Goal: Information Seeking & Learning: Learn about a topic

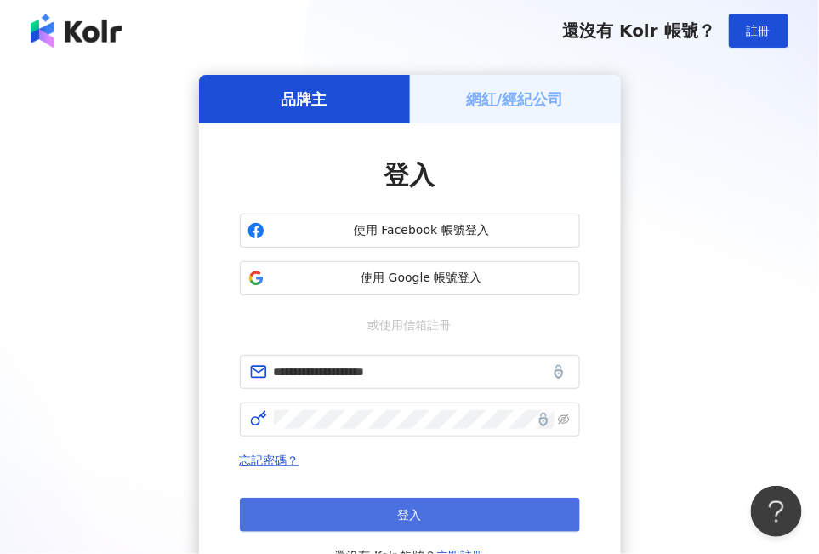
click at [467, 517] on button "登入" at bounding box center [410, 515] width 340 height 34
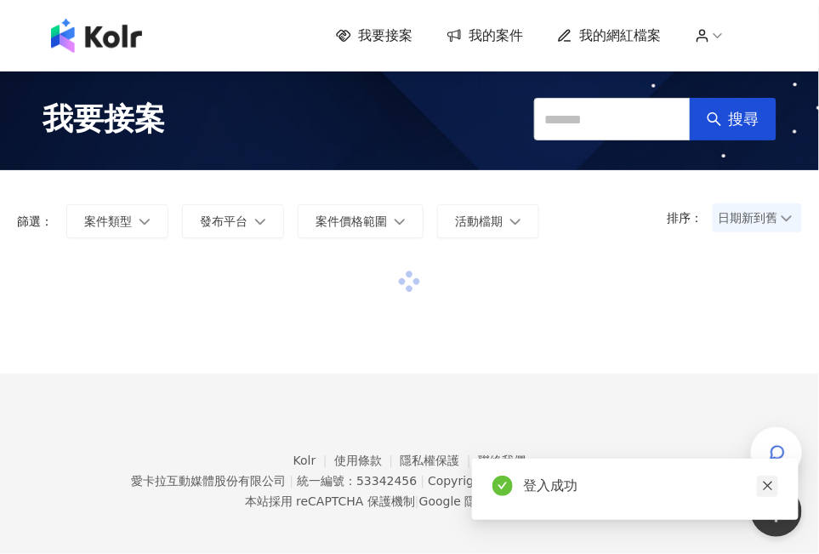
click at [766, 481] on icon "close" at bounding box center [768, 486] width 12 height 12
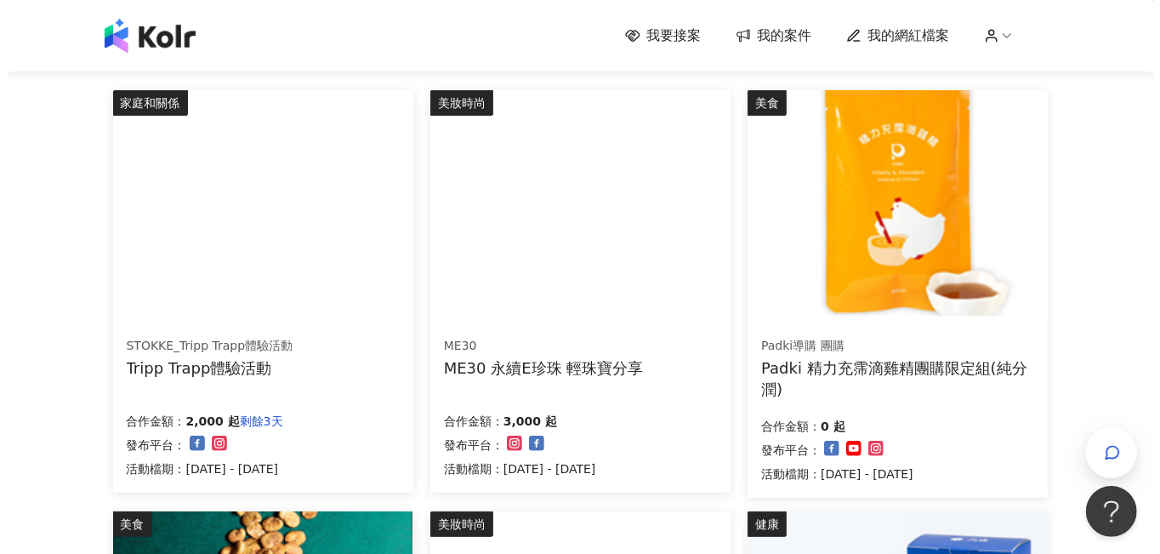
scroll to position [170, 0]
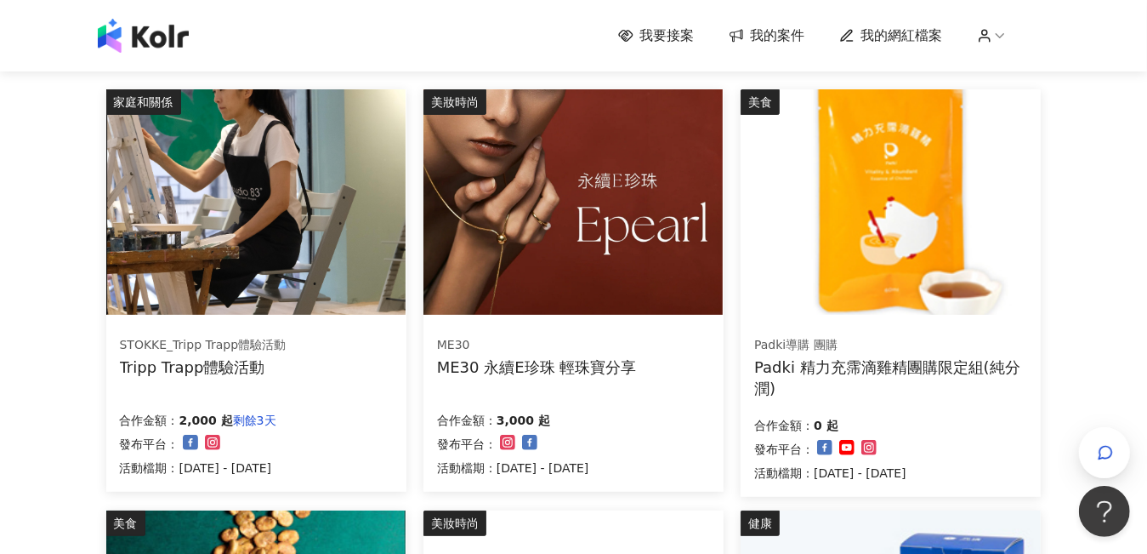
click at [618, 251] on img at bounding box center [573, 201] width 299 height 225
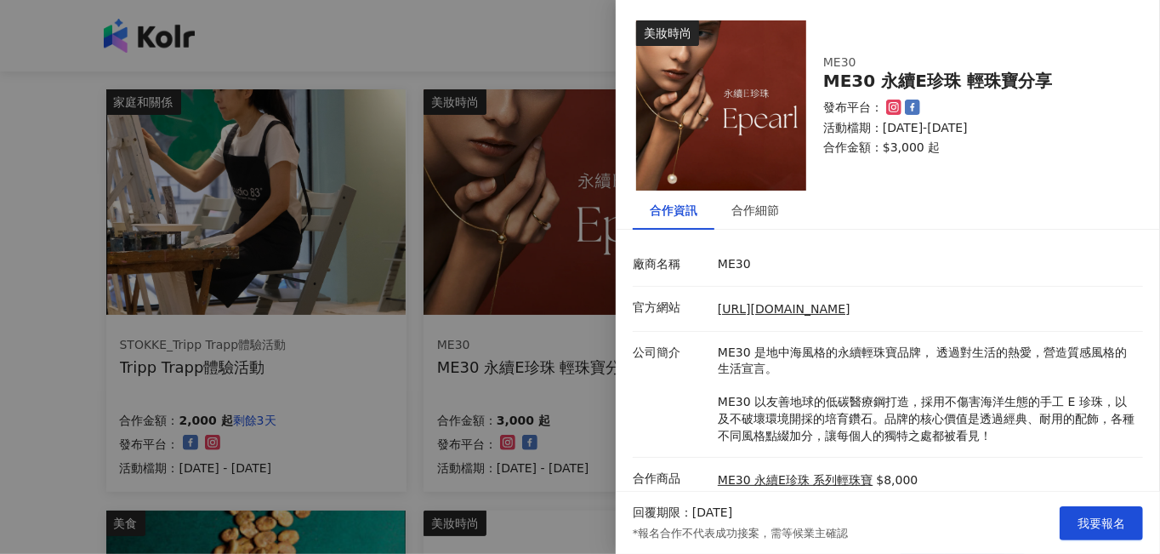
scroll to position [111, 0]
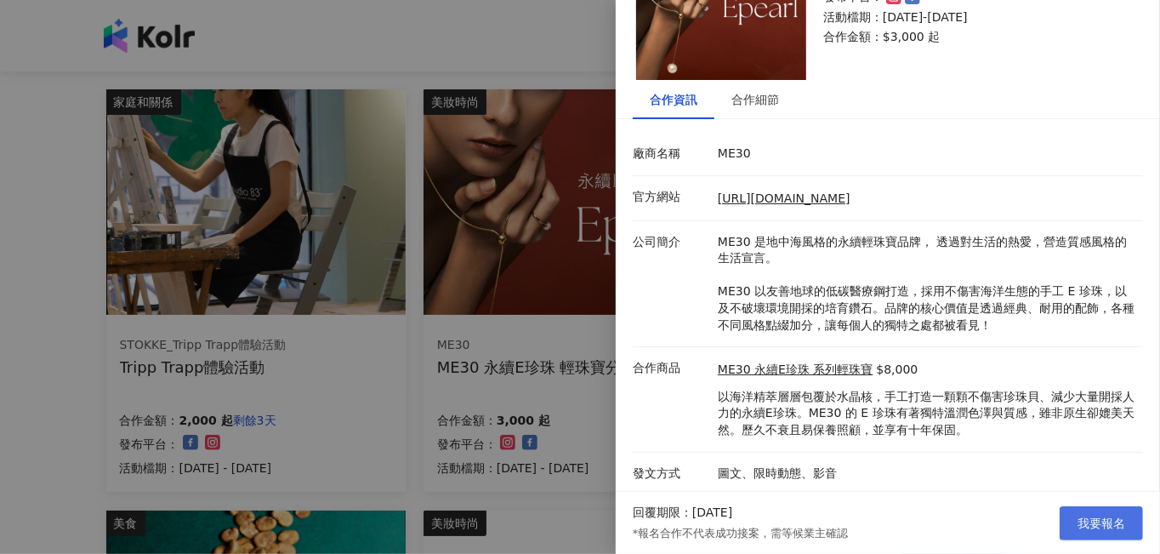
click at [818, 539] on button "我要報名" at bounding box center [1101, 523] width 83 height 34
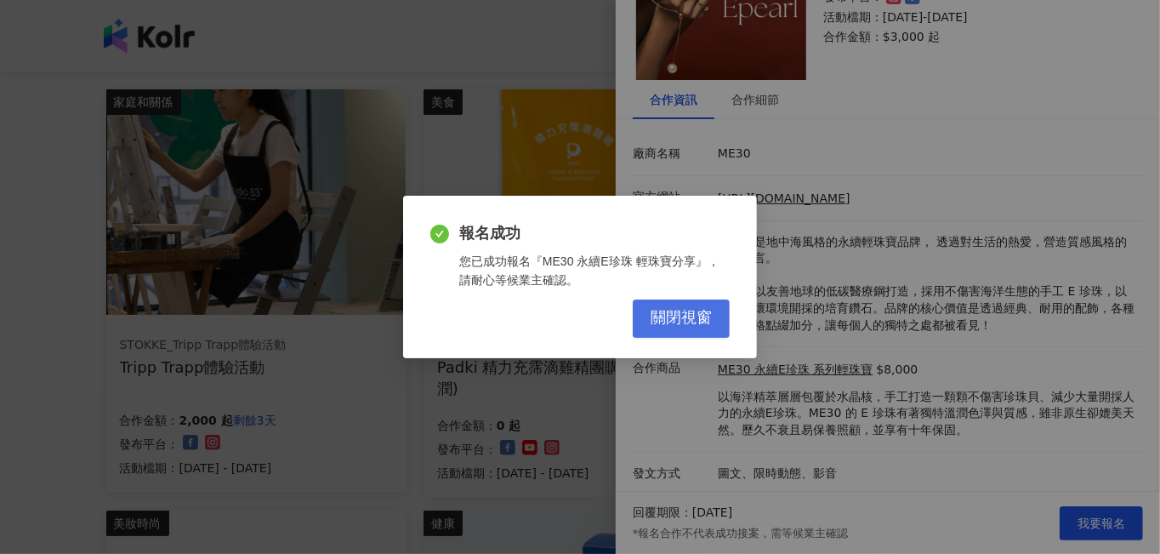
click at [704, 317] on span "關閉視窗" at bounding box center [681, 318] width 61 height 19
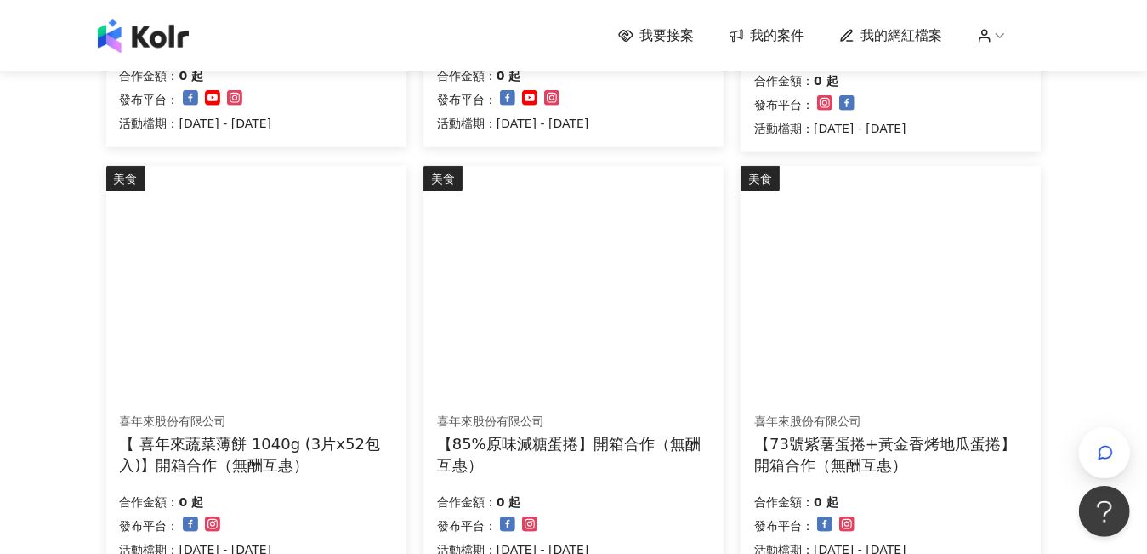
scroll to position [1270, 0]
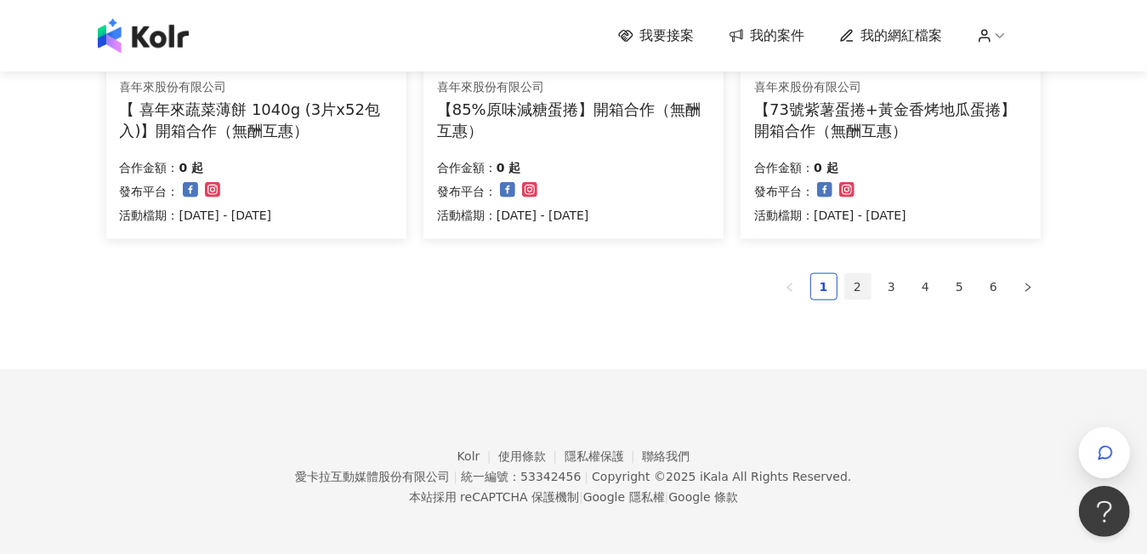
click at [818, 285] on link "2" at bounding box center [858, 287] width 26 height 26
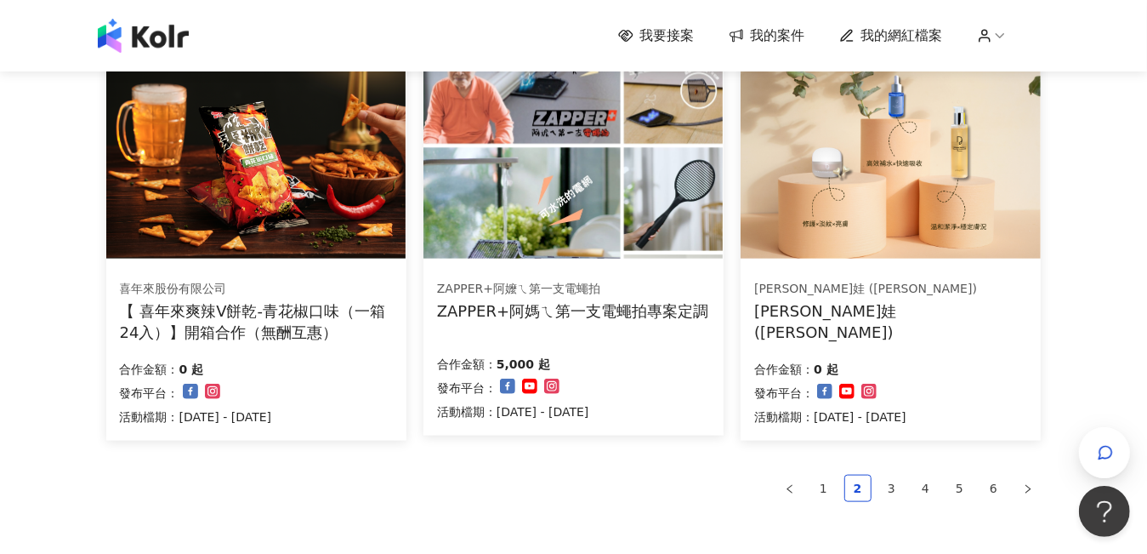
scroll to position [1106, 0]
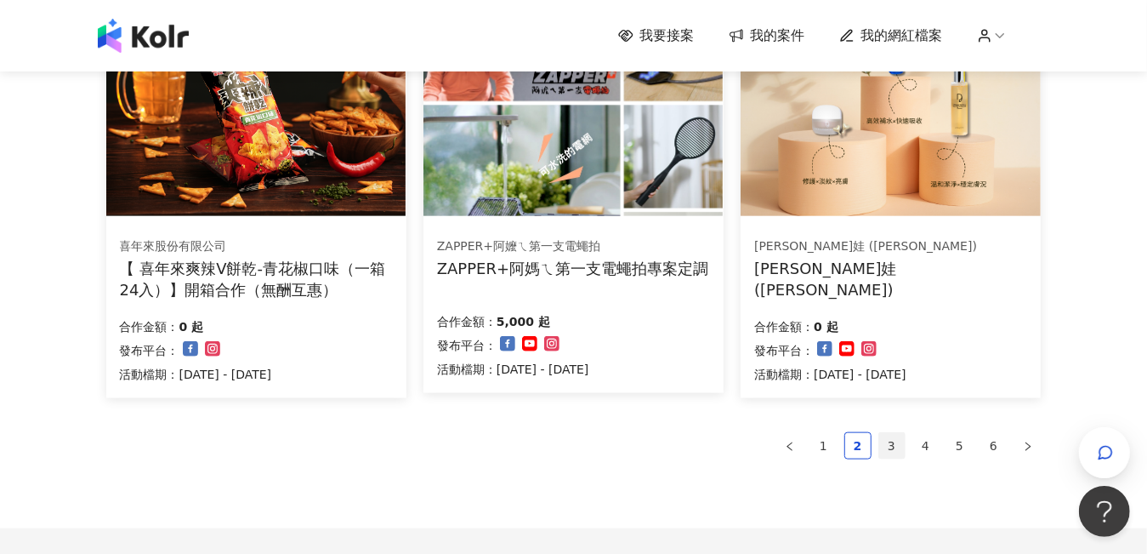
click at [818, 452] on link "3" at bounding box center [892, 446] width 26 height 26
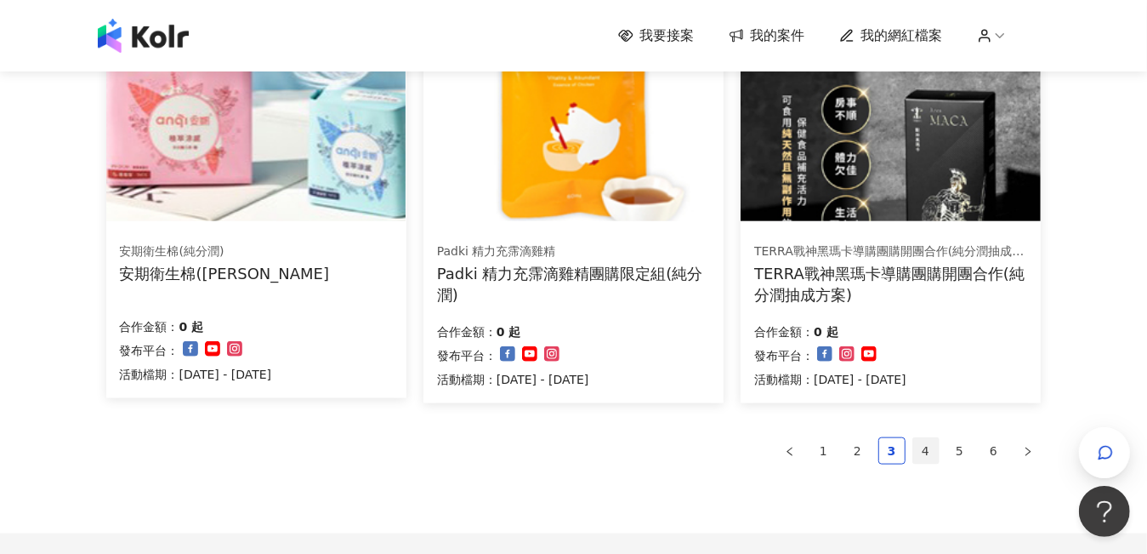
click at [818, 446] on link "4" at bounding box center [926, 451] width 26 height 26
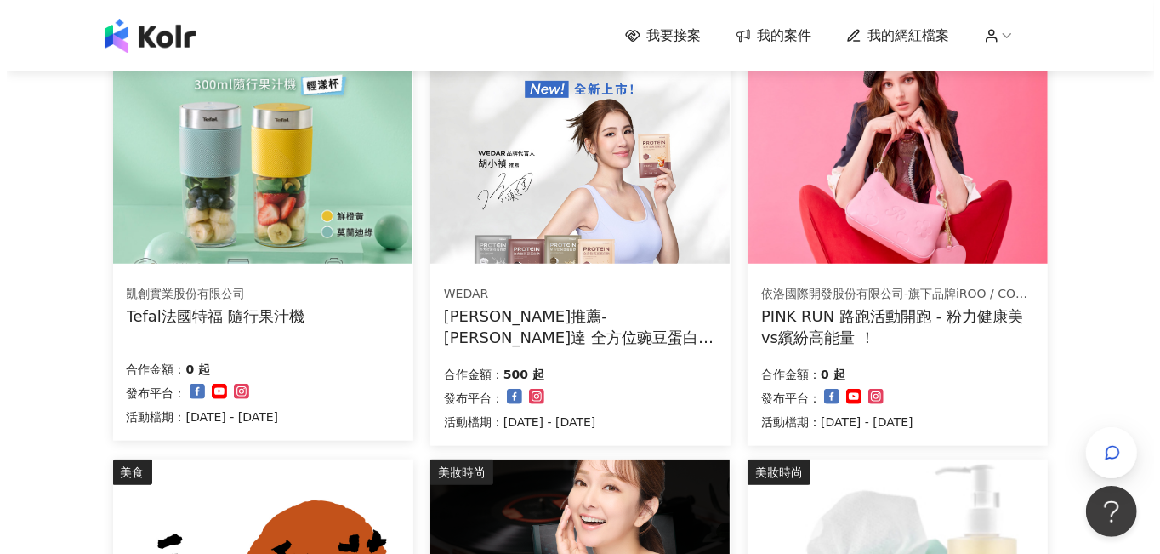
scroll to position [680, 0]
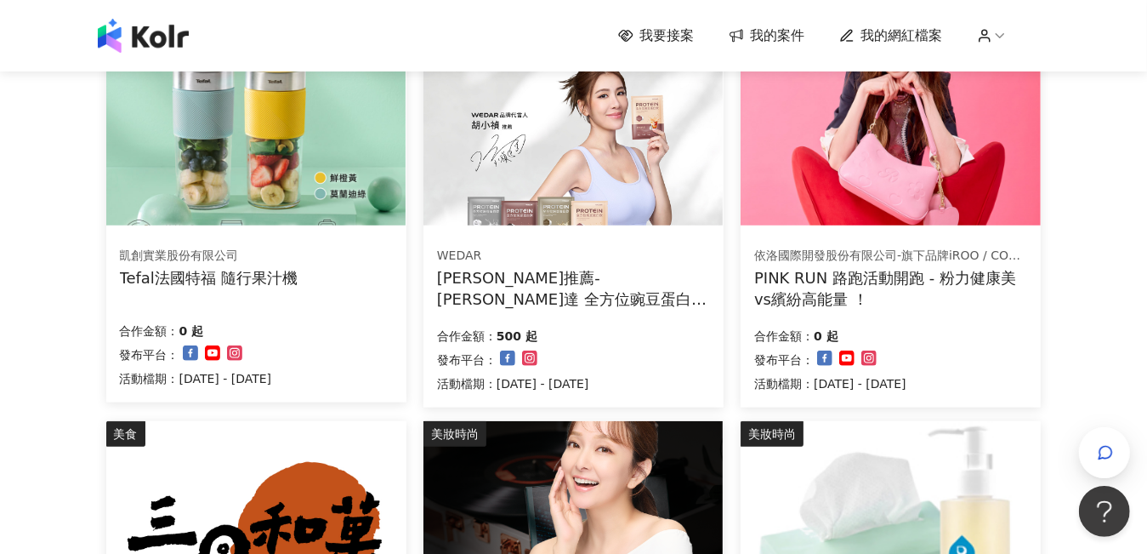
click at [818, 280] on div "PINK RUN 路跑活動開跑 - 粉力健康美vs繽紛高能量 ！" at bounding box center [890, 288] width 273 height 43
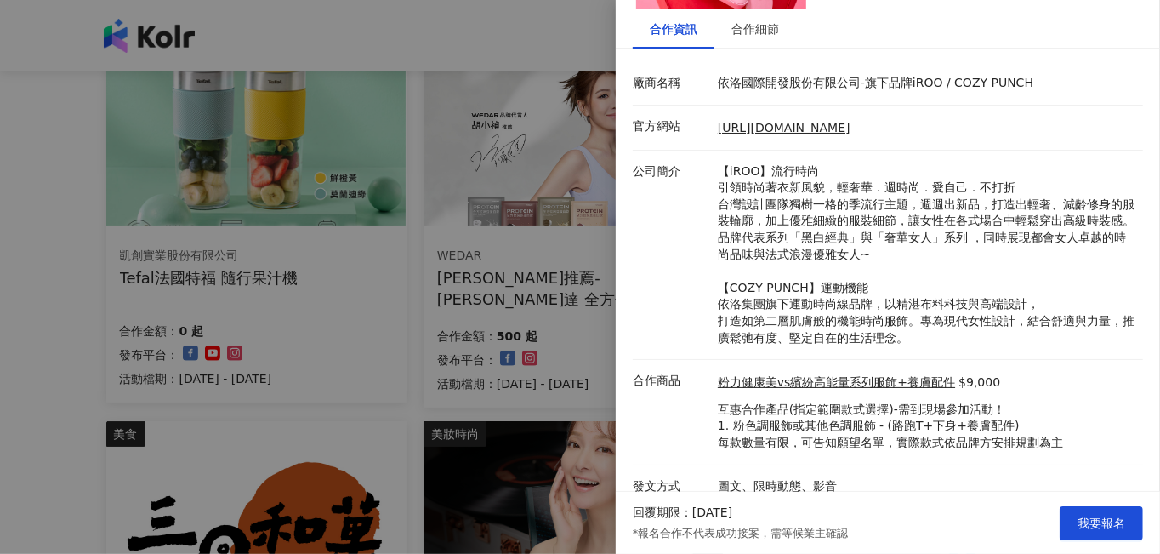
scroll to position [193, 0]
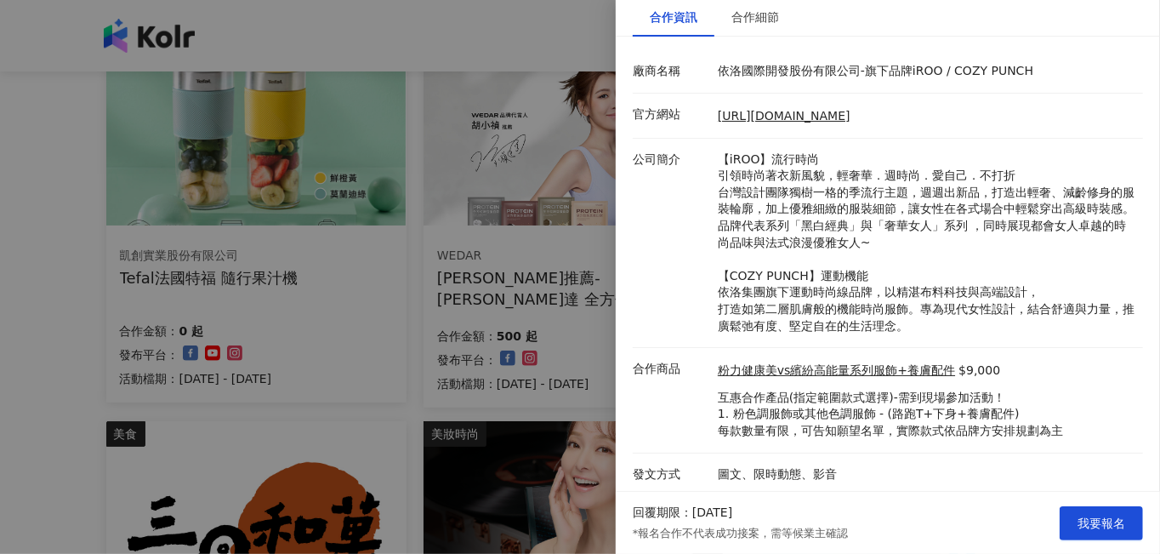
click at [592, 319] on div at bounding box center [580, 277] width 1160 height 554
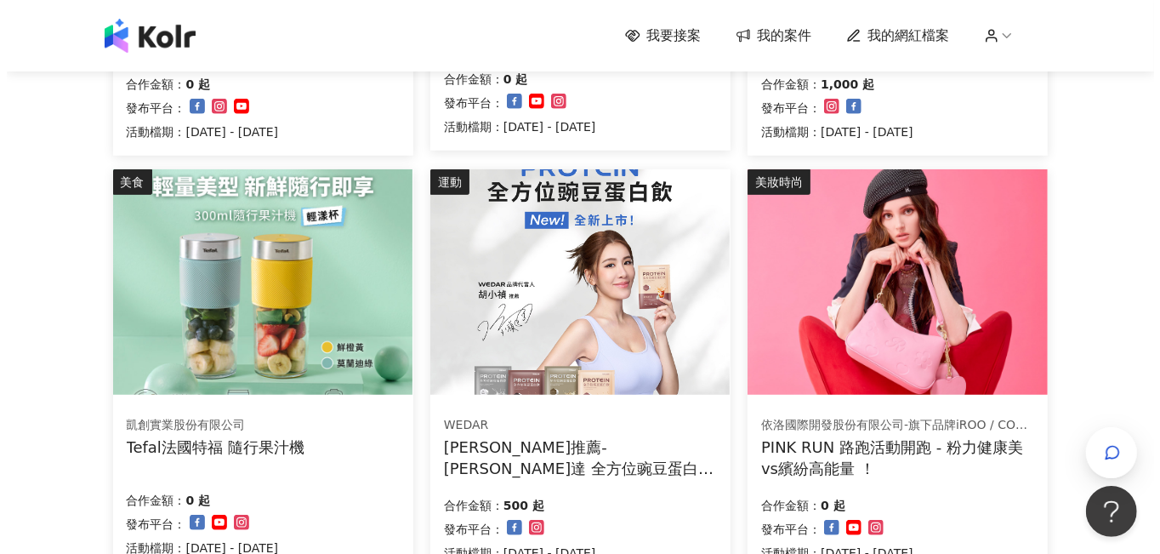
scroll to position [510, 0]
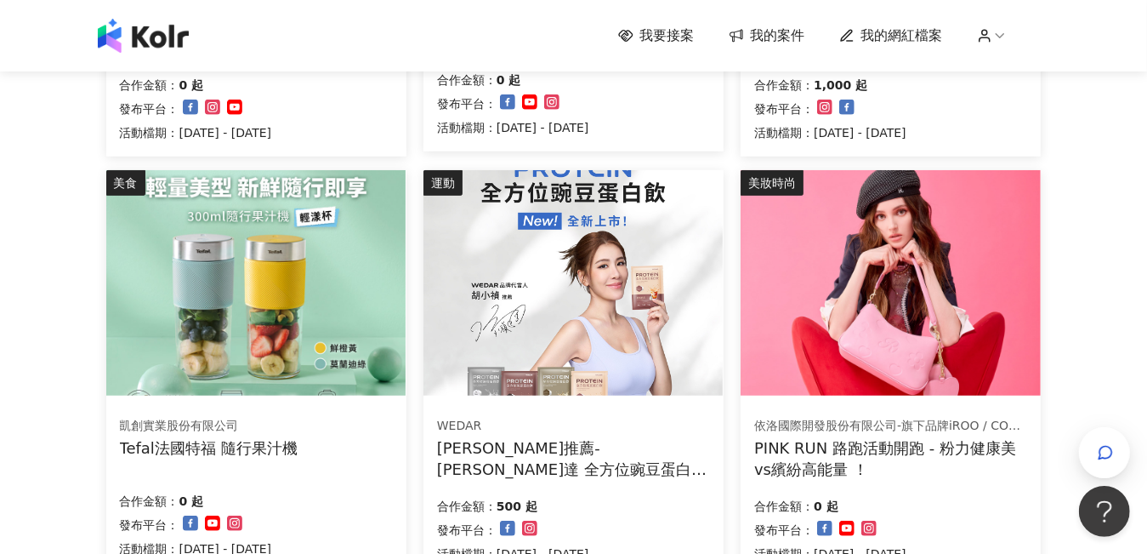
click at [334, 309] on img at bounding box center [255, 282] width 299 height 225
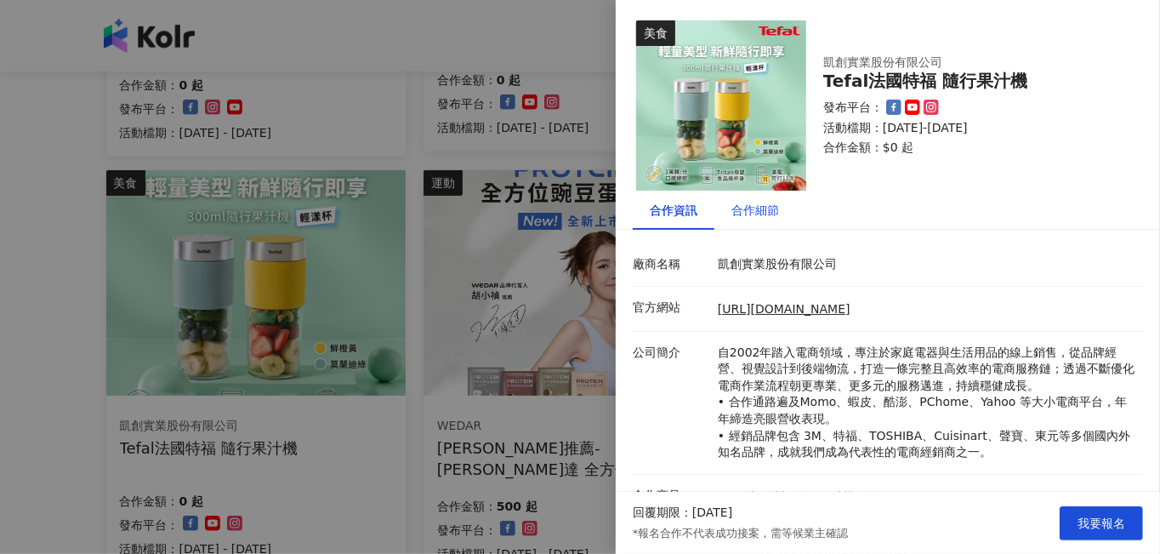
click at [761, 213] on div "合作細節" at bounding box center [755, 210] width 48 height 19
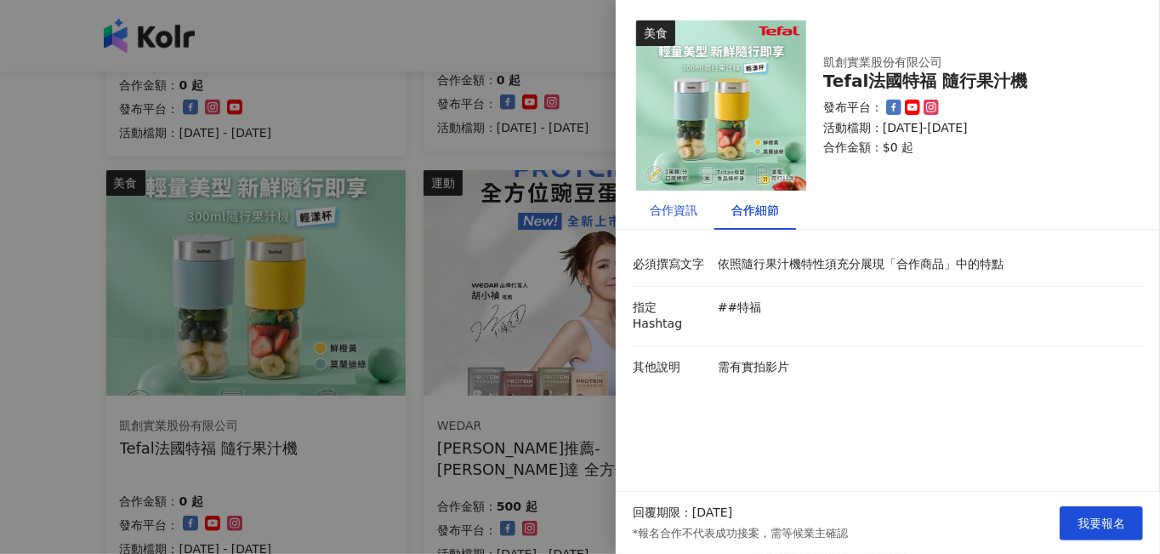
click at [657, 214] on div "合作資訊" at bounding box center [674, 210] width 48 height 19
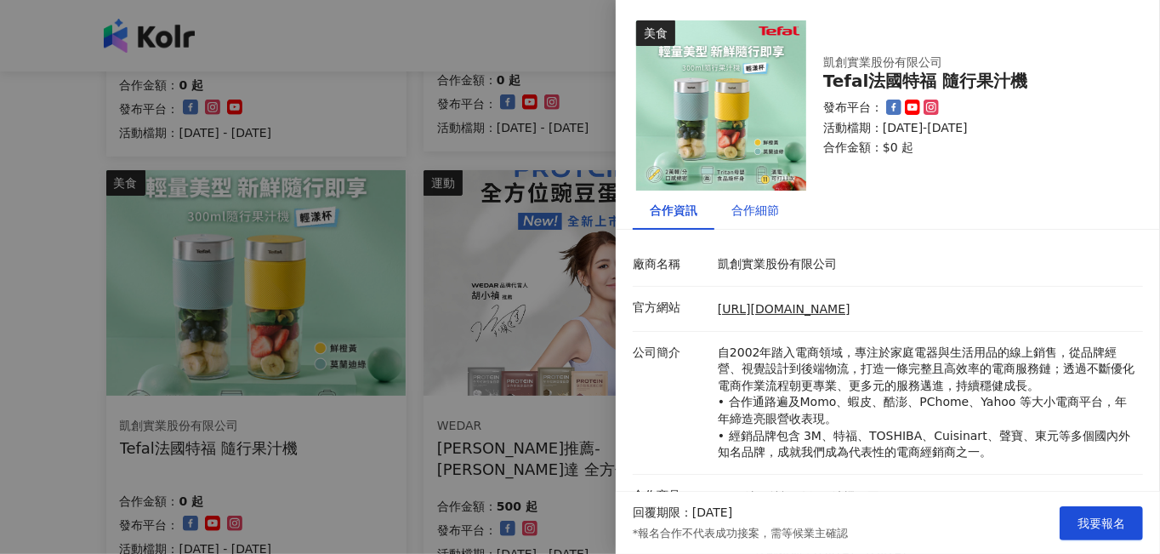
click at [747, 211] on div "合作細節" at bounding box center [755, 210] width 48 height 19
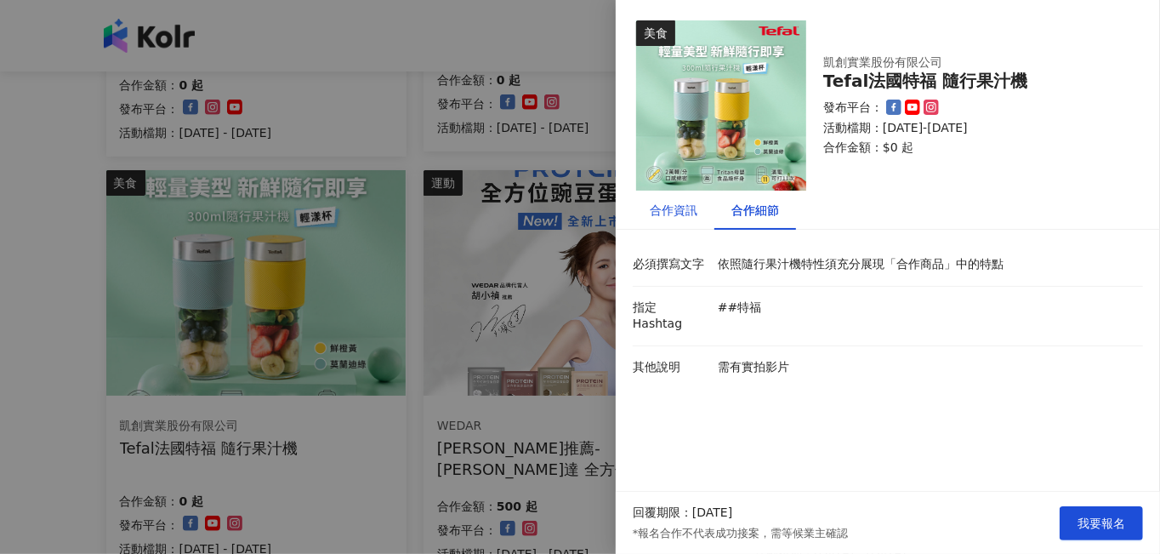
click at [660, 211] on div "合作資訊" at bounding box center [674, 210] width 48 height 19
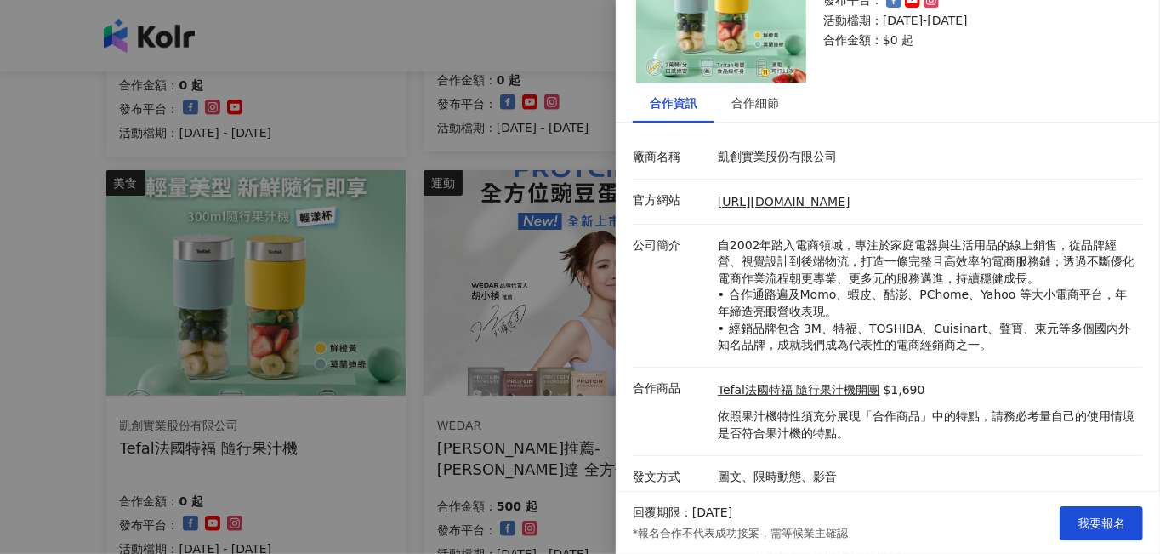
scroll to position [111, 0]
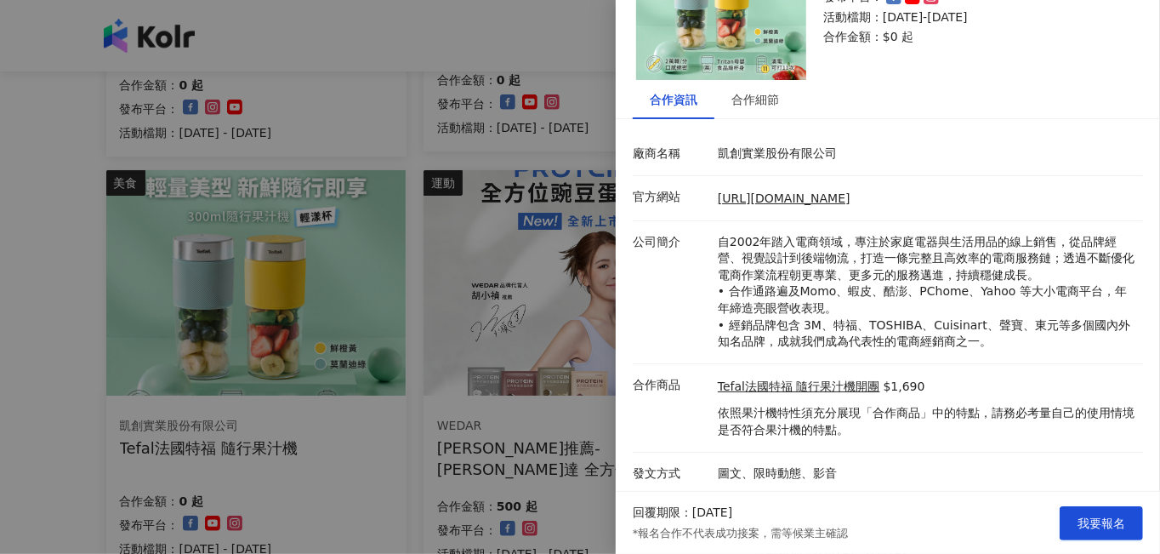
click at [415, 404] on div at bounding box center [580, 277] width 1160 height 554
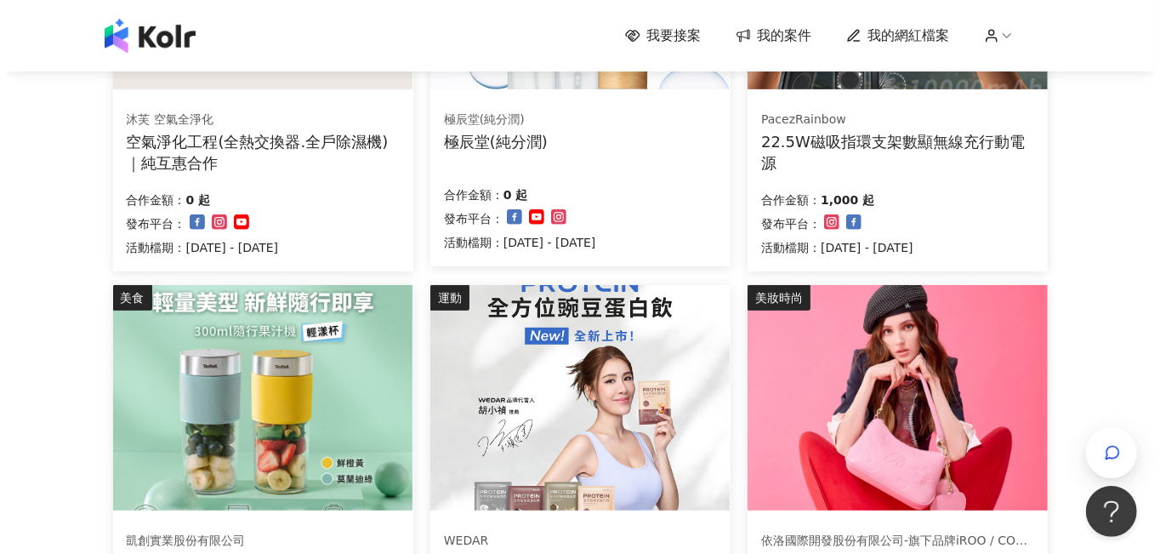
scroll to position [170, 0]
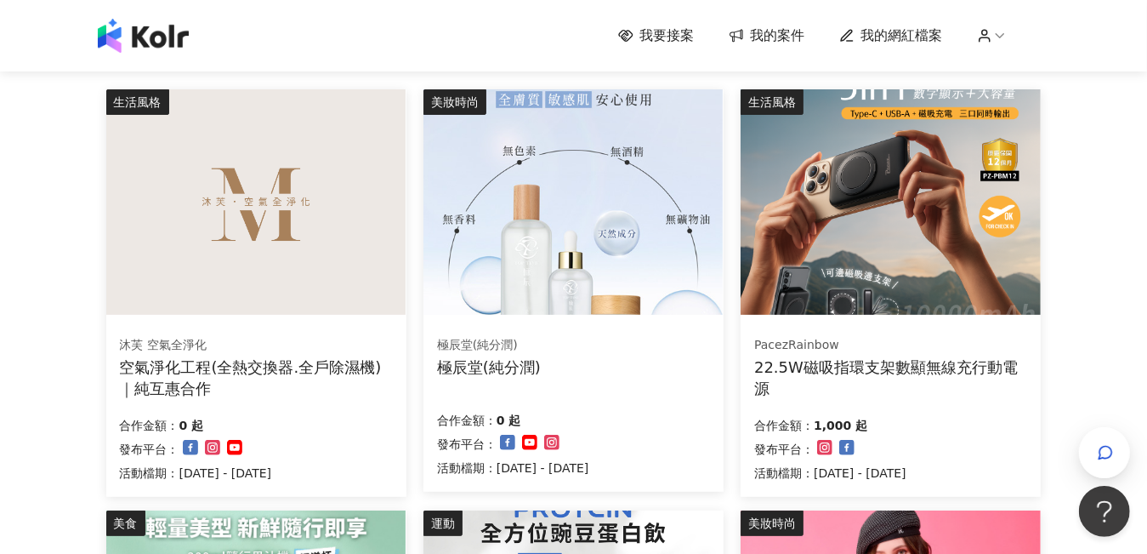
click at [237, 268] on img at bounding box center [255, 201] width 299 height 225
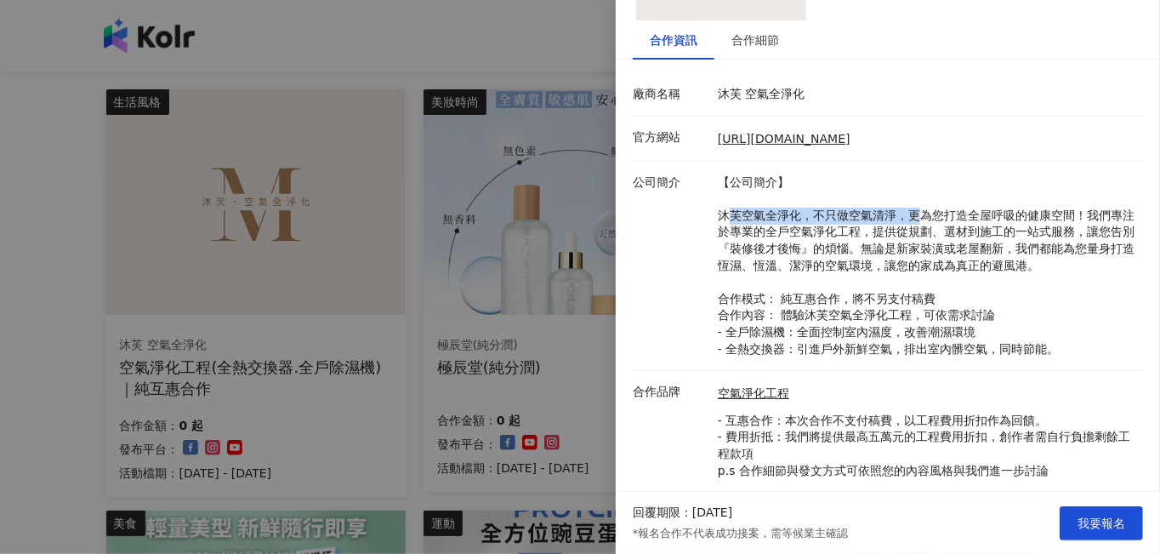
drag, startPoint x: 725, startPoint y: 211, endPoint x: 915, endPoint y: 219, distance: 190.7
click at [818, 219] on p "【公司簡介】 沐芙空氣全淨化，不只做空氣清淨，更為您打造全屋呼吸的健康空間！我們專注於專業的全戶空氣淨化工程，提供從規劃、選材到施工的一站式服務，讓您告別『裝…" at bounding box center [926, 266] width 417 height 184
drag, startPoint x: 915, startPoint y: 219, endPoint x: 903, endPoint y: 253, distance: 36.8
click at [818, 253] on p "【公司簡介】 沐芙空氣全淨化，不只做空氣清淨，更為您打造全屋呼吸的健康空間！我們專注於專業的全戶空氣淨化工程，提供從規劃、選材到施工的一站式服務，讓您告別『裝…" at bounding box center [926, 266] width 417 height 184
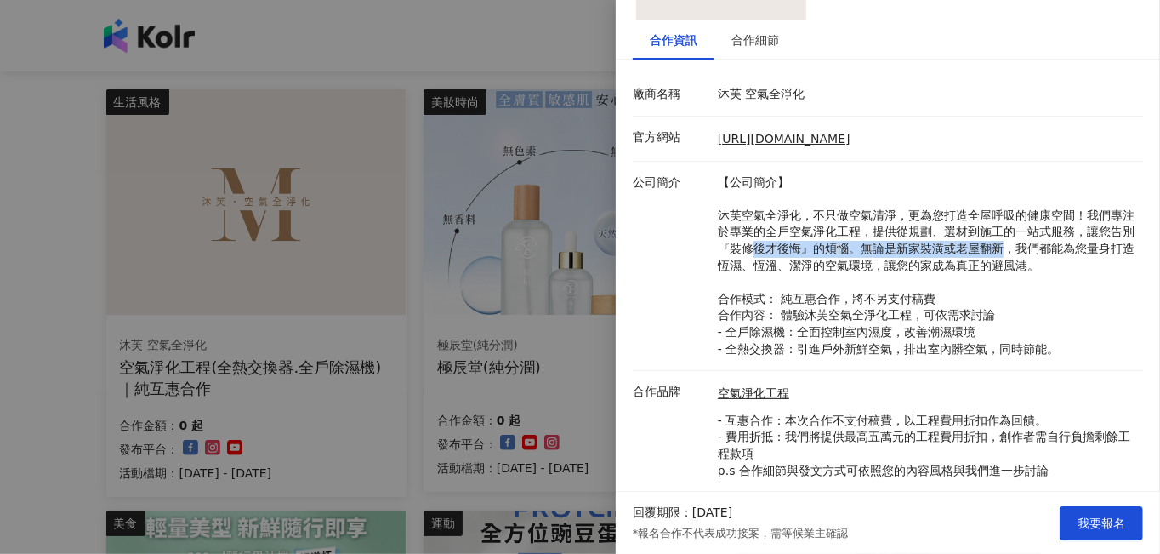
drag, startPoint x: 772, startPoint y: 247, endPoint x: 1031, endPoint y: 247, distance: 258.5
click at [818, 247] on p "【公司簡介】 沐芙空氣全淨化，不只做空氣清淨，更為您打造全屋呼吸的健康空間！我們專注於專業的全戶空氣淨化工程，提供從規劃、選材到施工的一站式服務，讓您告別『裝…" at bounding box center [926, 266] width 417 height 184
drag, startPoint x: 1031, startPoint y: 247, endPoint x: 1044, endPoint y: 284, distance: 39.0
click at [818, 284] on p "【公司簡介】 沐芙空氣全淨化，不只做空氣清淨，更為您打造全屋呼吸的健康空間！我們專注於專業的全戶空氣淨化工程，提供從規劃、選材到施工的一站式服務，讓您告別『裝…" at bounding box center [926, 266] width 417 height 184
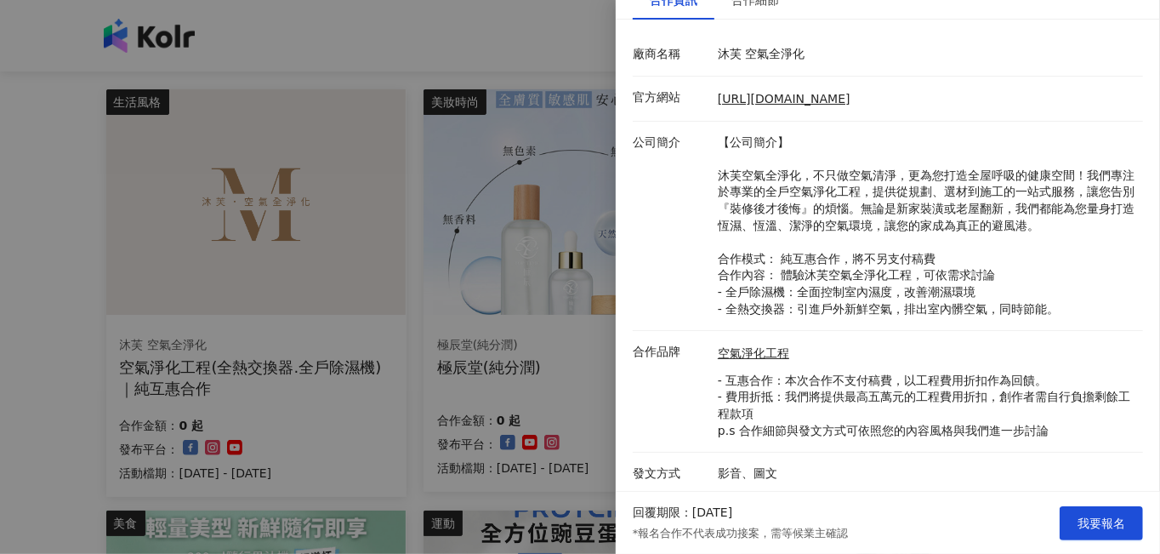
scroll to position [210, 0]
click at [413, 347] on div at bounding box center [580, 277] width 1160 height 554
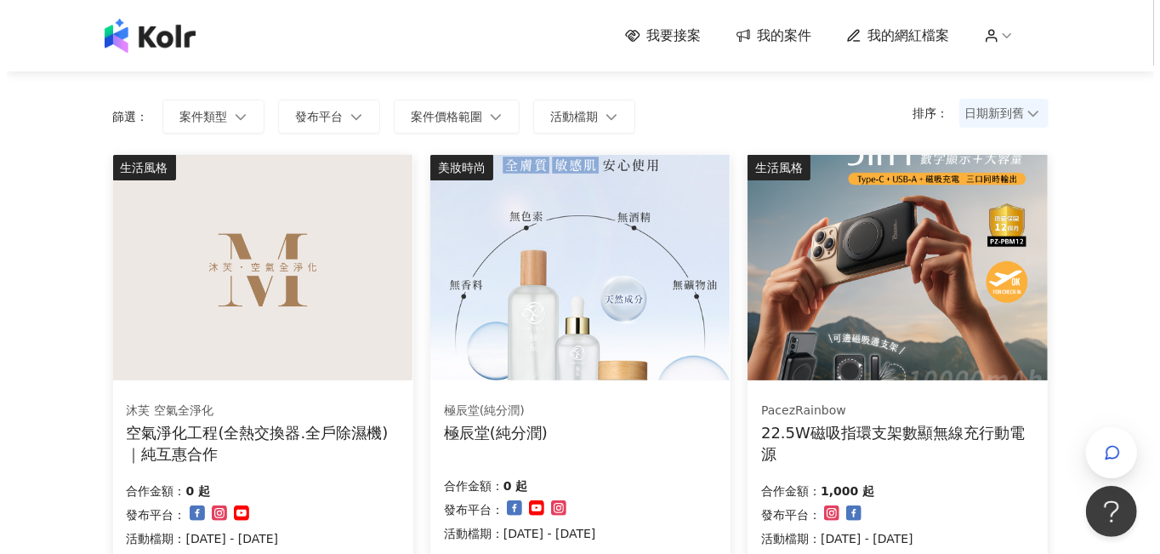
scroll to position [85, 0]
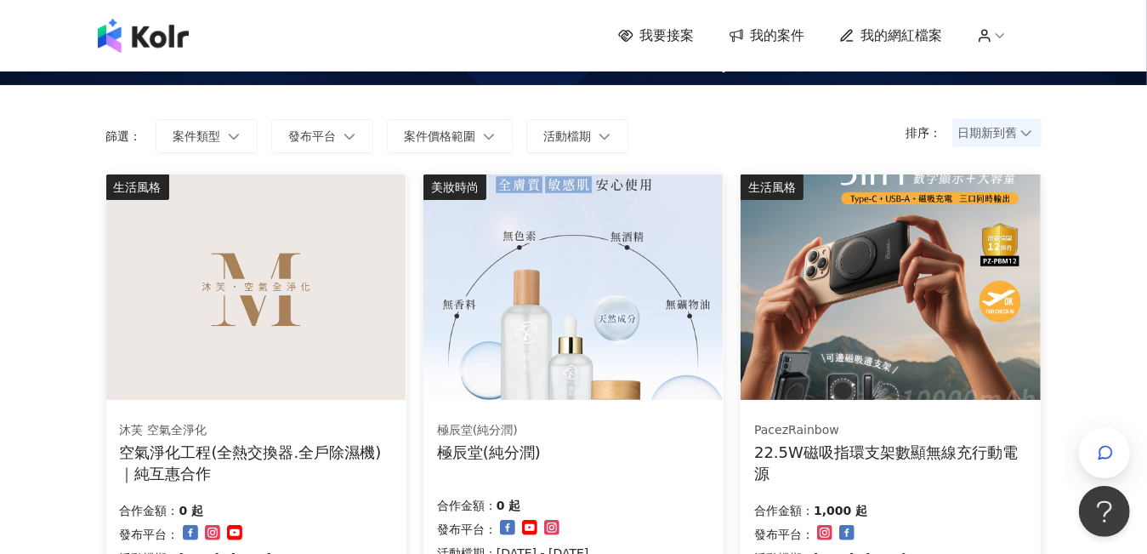
click at [338, 366] on img at bounding box center [255, 286] width 299 height 225
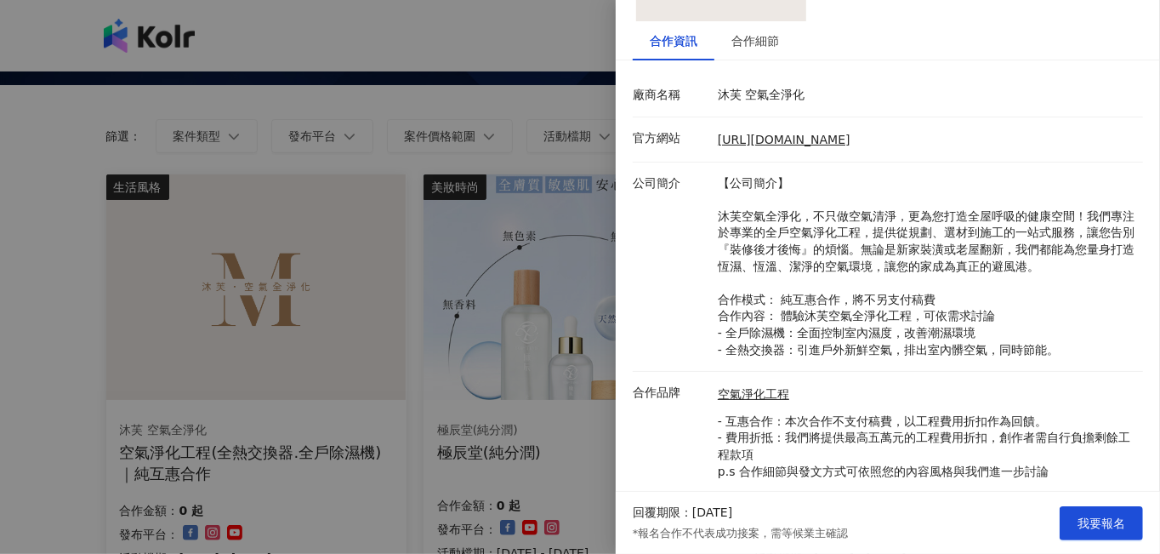
scroll to position [210, 0]
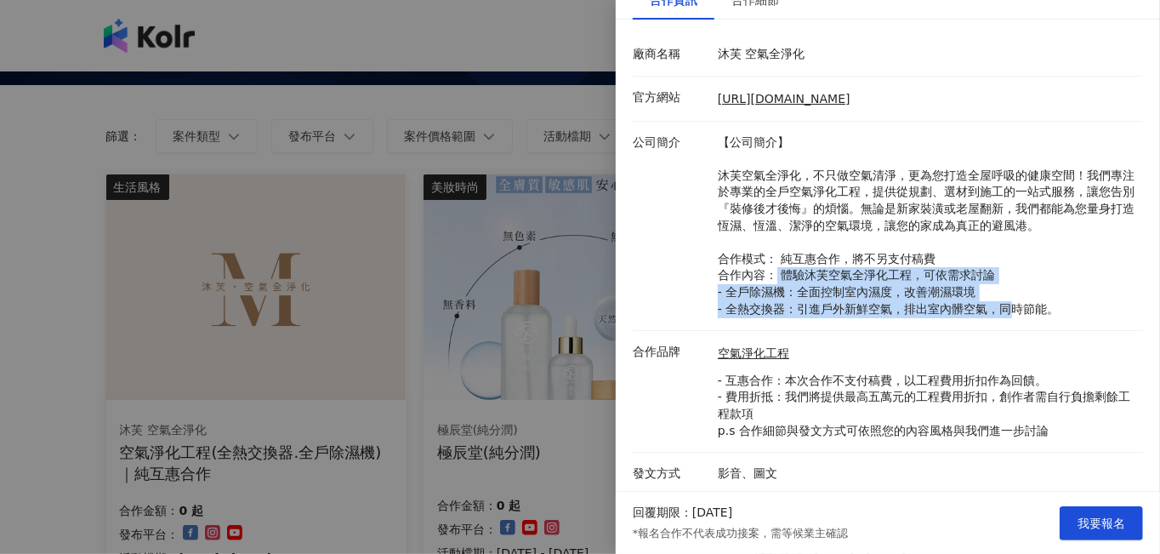
drag, startPoint x: 776, startPoint y: 274, endPoint x: 1003, endPoint y: 303, distance: 228.1
click at [818, 303] on p "【公司簡介】 沐芙空氣全淨化，不只做空氣清淨，更為您打造全屋呼吸的健康空間！我們專注於專業的全戶空氣淨化工程，提供從規劃、選材到施工的一站式服務，讓您告別『裝…" at bounding box center [926, 226] width 417 height 184
drag, startPoint x: 1003, startPoint y: 303, endPoint x: 998, endPoint y: 330, distance: 27.5
click at [818, 331] on li "合作品牌 空氣淨化工程 - 互惠合作：本次合作不支付稿費，以工程費用折扣作為回饋。 - 費用折抵：我們將提供最高五萬元的工程費用折扣，創作者需自行負擔剩餘工程…" at bounding box center [888, 392] width 510 height 122
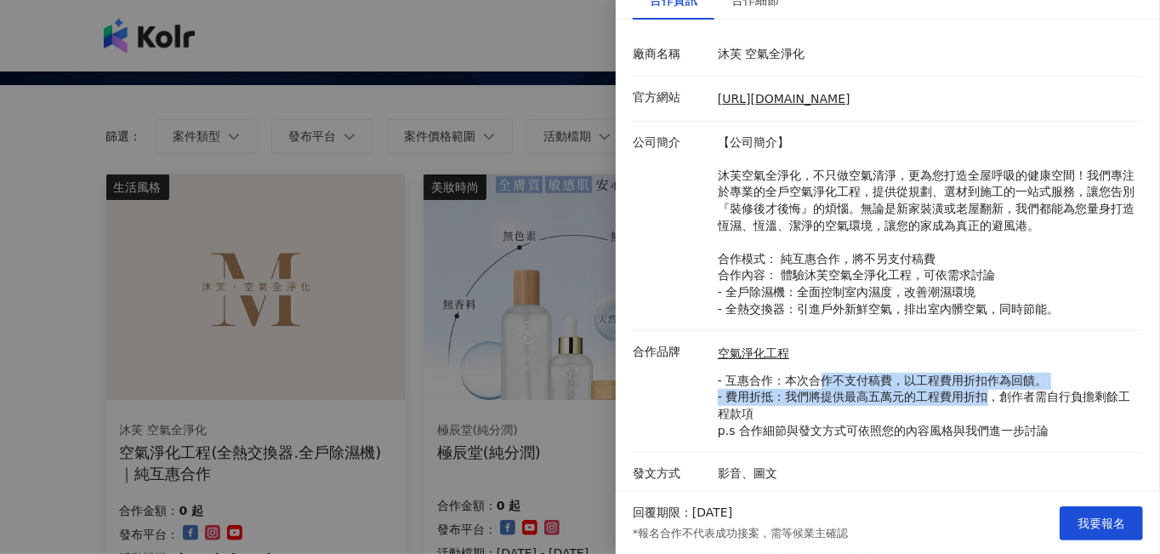
drag, startPoint x: 815, startPoint y: 382, endPoint x: 987, endPoint y: 390, distance: 172.0
click at [818, 390] on p "- 互惠合作：本次合作不支付稿費，以工程費用折扣作為回饋。 - 費用折抵：我們將提供最高五萬元的工程費用折扣，創作者需自行負擔剩餘工程款項 p.s 合作細節與…" at bounding box center [926, 406] width 417 height 66
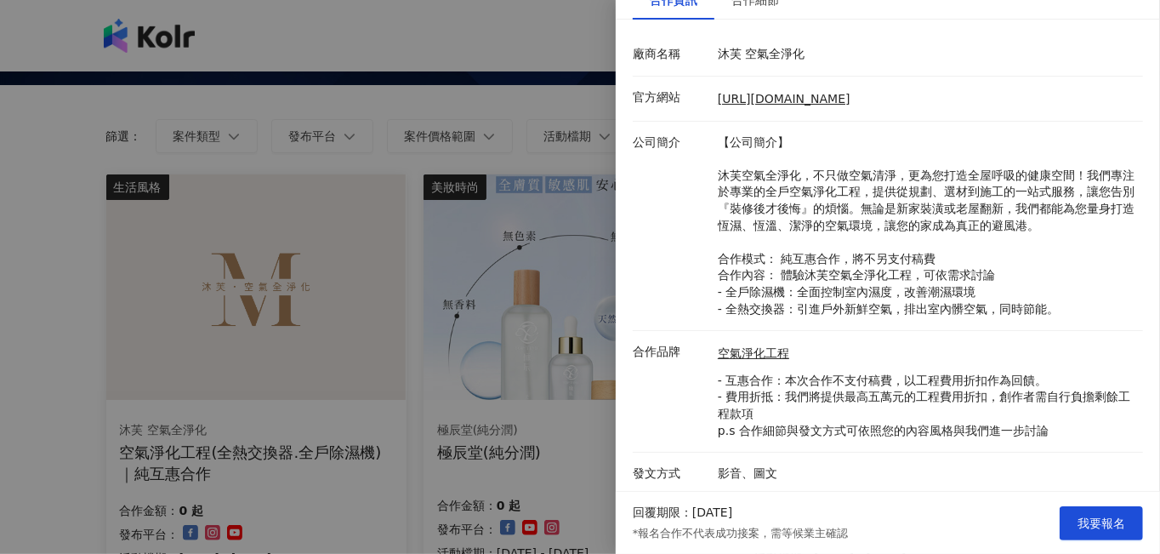
drag, startPoint x: 987, startPoint y: 390, endPoint x: 921, endPoint y: 414, distance: 70.0
click at [818, 414] on p "- 互惠合作：本次合作不支付稿費，以工程費用折扣作為回饋。 - 費用折抵：我們將提供最高五萬元的工程費用折扣，創作者需自行負擔剩餘工程款項 p.s 合作細節與…" at bounding box center [926, 406] width 417 height 66
drag, startPoint x: 784, startPoint y: 420, endPoint x: 1068, endPoint y: 443, distance: 285.0
click at [818, 443] on li "合作品牌 空氣淨化工程 - 互惠合作：本次合作不支付稿費，以工程費用折扣作為回饋。 - 費用折抵：我們將提供最高五萬元的工程費用折扣，創作者需自行負擔剩餘工程…" at bounding box center [888, 392] width 510 height 122
drag, startPoint x: 1068, startPoint y: 443, endPoint x: 919, endPoint y: 482, distance: 154.7
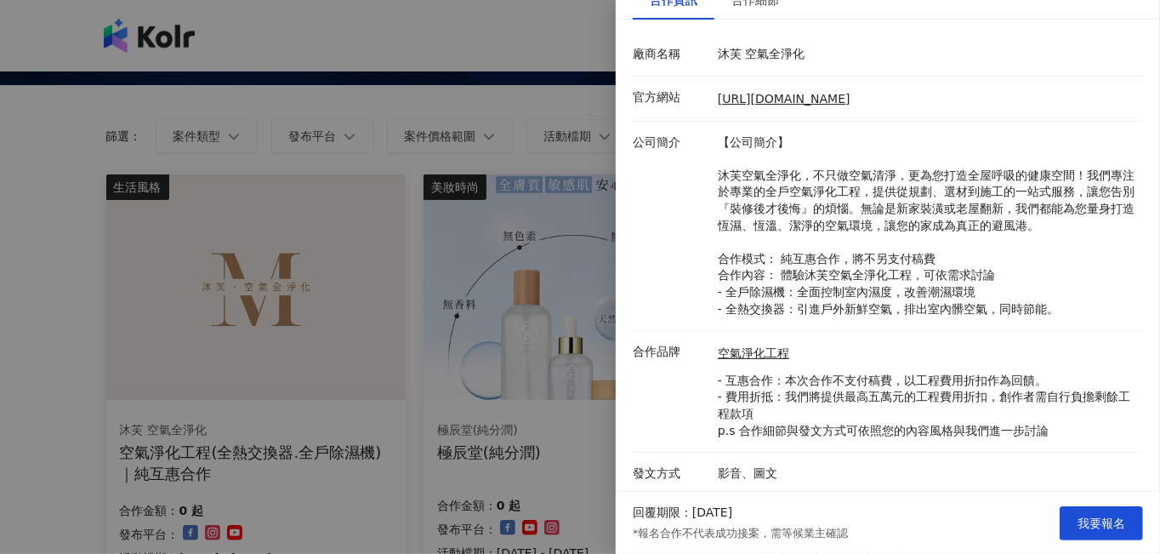
click at [818, 481] on li "發文方式 影音、圖文" at bounding box center [888, 473] width 510 height 43
click at [755, 98] on link "[URL][DOMAIN_NAME]" at bounding box center [784, 99] width 133 height 14
drag, startPoint x: 531, startPoint y: 412, endPoint x: 583, endPoint y: 415, distance: 51.9
click at [533, 412] on div at bounding box center [580, 277] width 1160 height 554
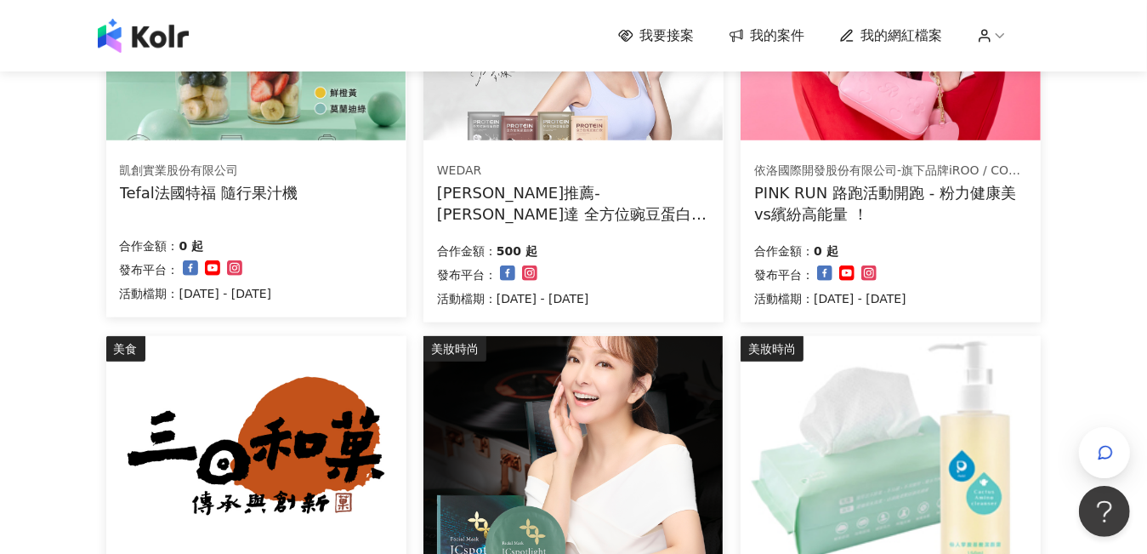
scroll to position [1270, 0]
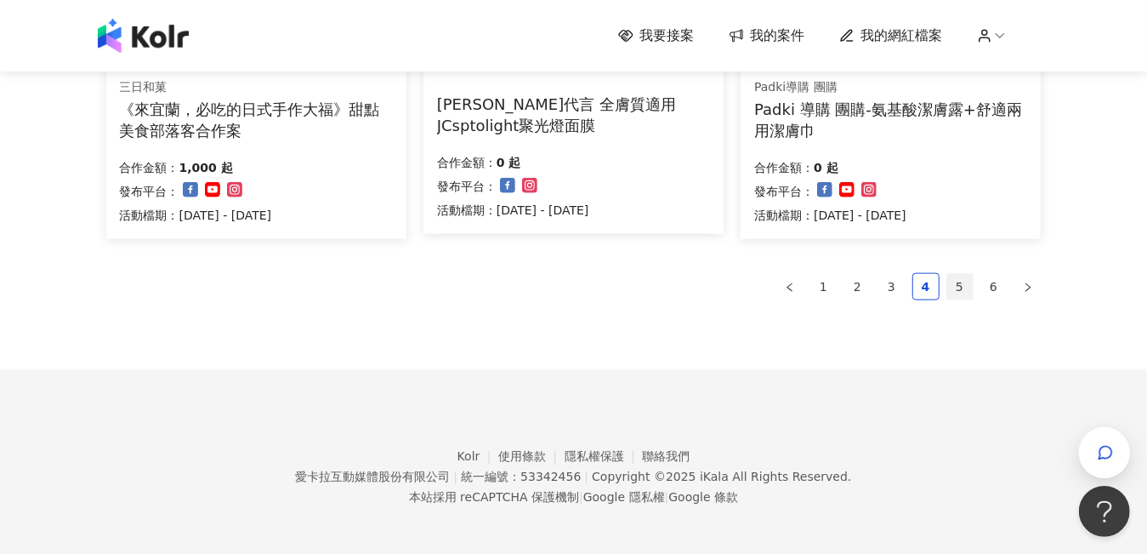
click at [818, 282] on link "5" at bounding box center [960, 287] width 26 height 26
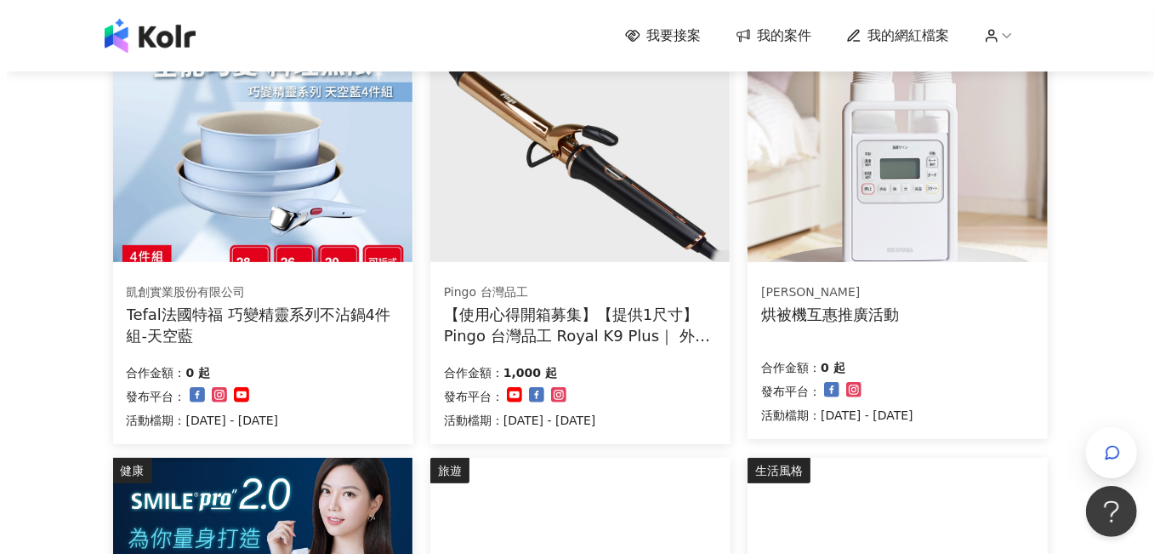
scroll to position [164, 0]
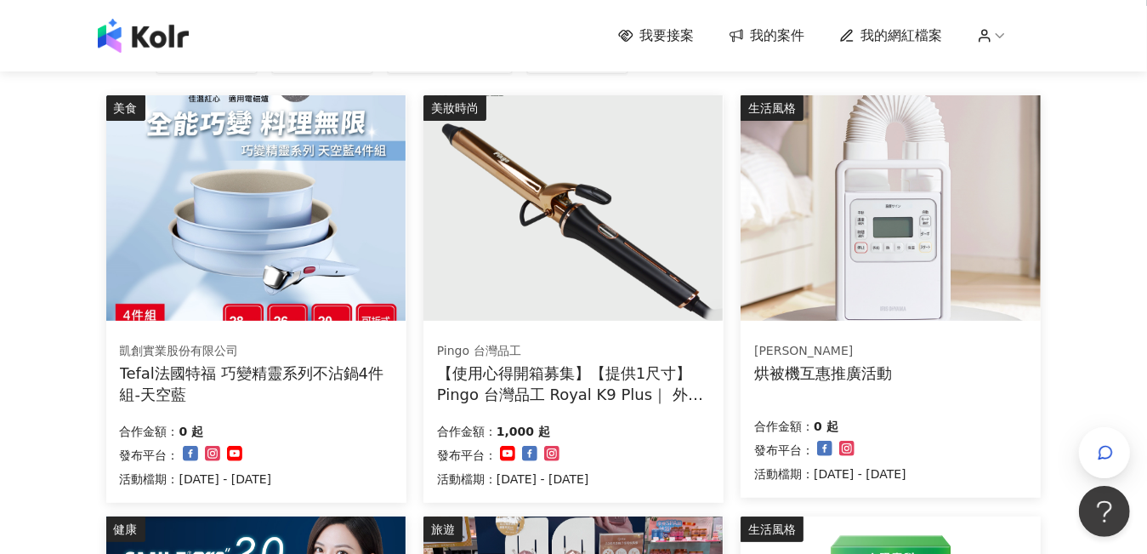
click at [591, 403] on div "Pingo 台灣品工 【使用心得開箱募集】【提供1尺寸】 Pingo 台灣品工 Royal K9 Plus｜ 外噴式負離子加長電棒-革命進化款 合作金額： 1…" at bounding box center [574, 414] width 300 height 175
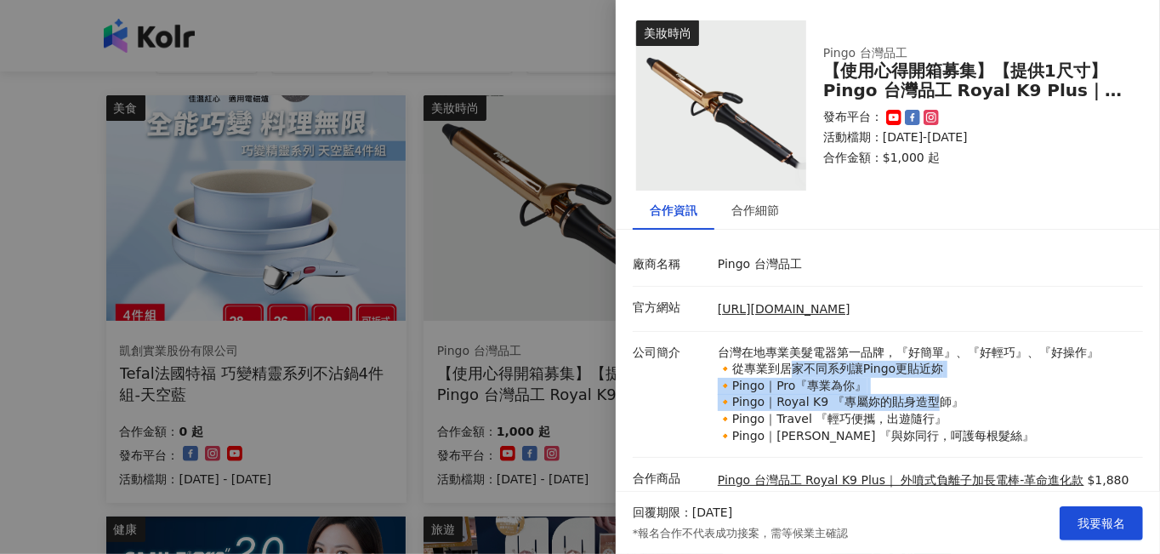
drag, startPoint x: 794, startPoint y: 361, endPoint x: 936, endPoint y: 411, distance: 150.4
click at [818, 409] on p "台灣在地專業美髮電器第一品牌，『好簡單』、『好輕巧』、『好操作』 🔸從專業到居家不同系列讓Pingo更貼近妳 🔸Pingo｜Pro『專業為你』 🔸Pingo｜…" at bounding box center [926, 394] width 417 height 100
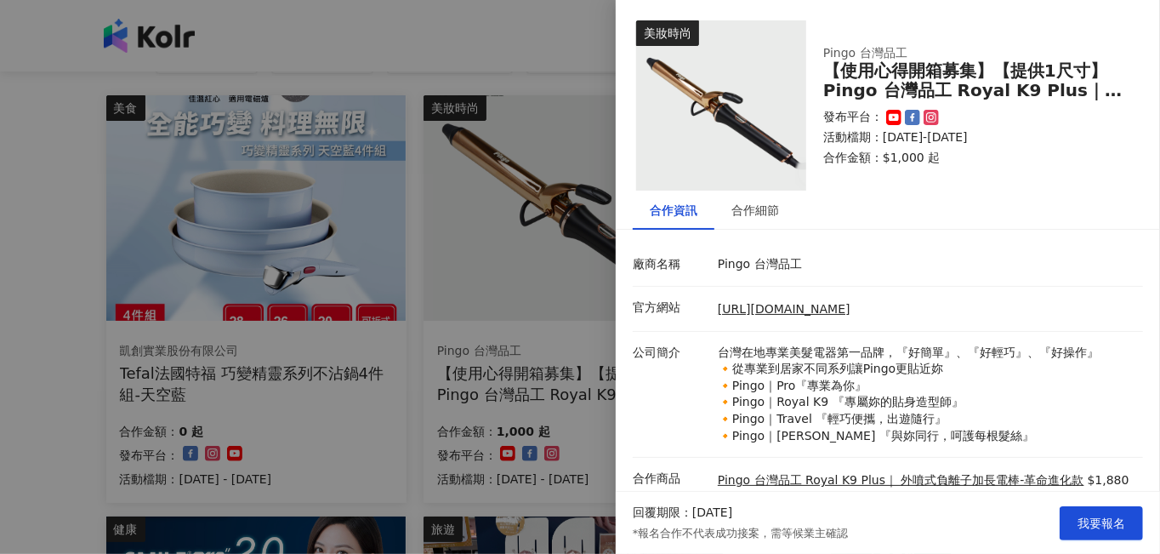
drag, startPoint x: 936, startPoint y: 411, endPoint x: 1018, endPoint y: 422, distance: 82.4
click at [818, 422] on p "台灣在地專業美髮電器第一品牌，『好簡單』、『好輕巧』、『好操作』 🔸從專業到居家不同系列讓Pingo更貼近妳 🔸Pingo｜Pro『專業為你』 🔸Pingo｜…" at bounding box center [926, 394] width 417 height 100
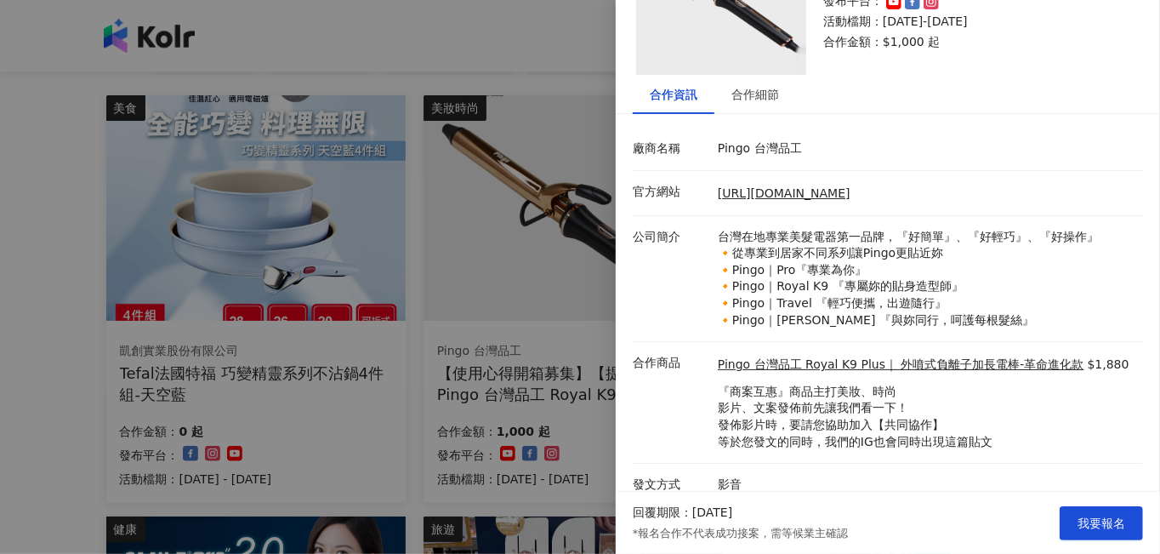
scroll to position [128, 0]
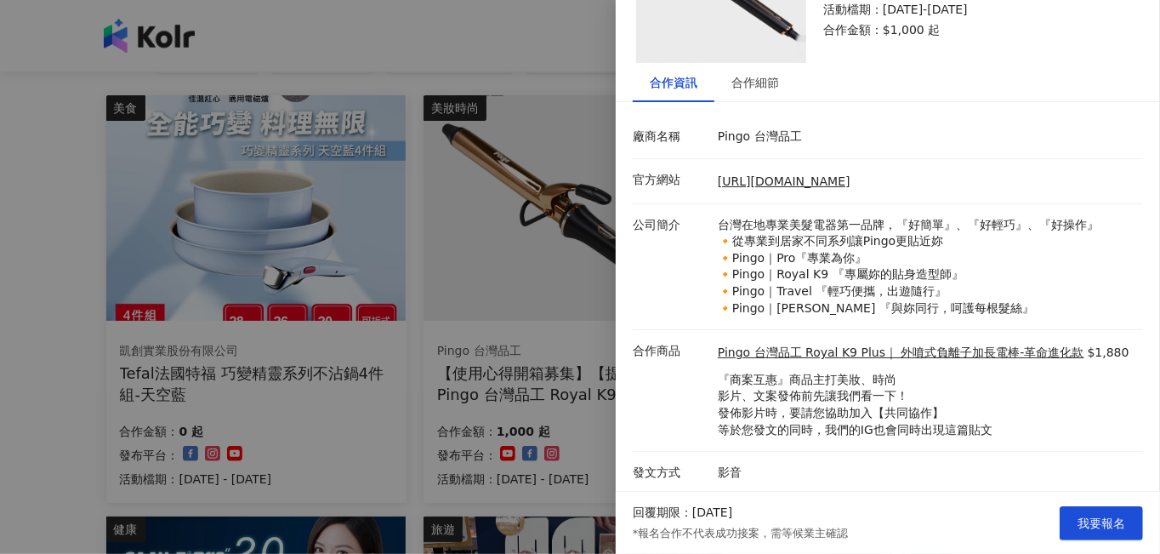
click at [566, 383] on div at bounding box center [580, 277] width 1160 height 554
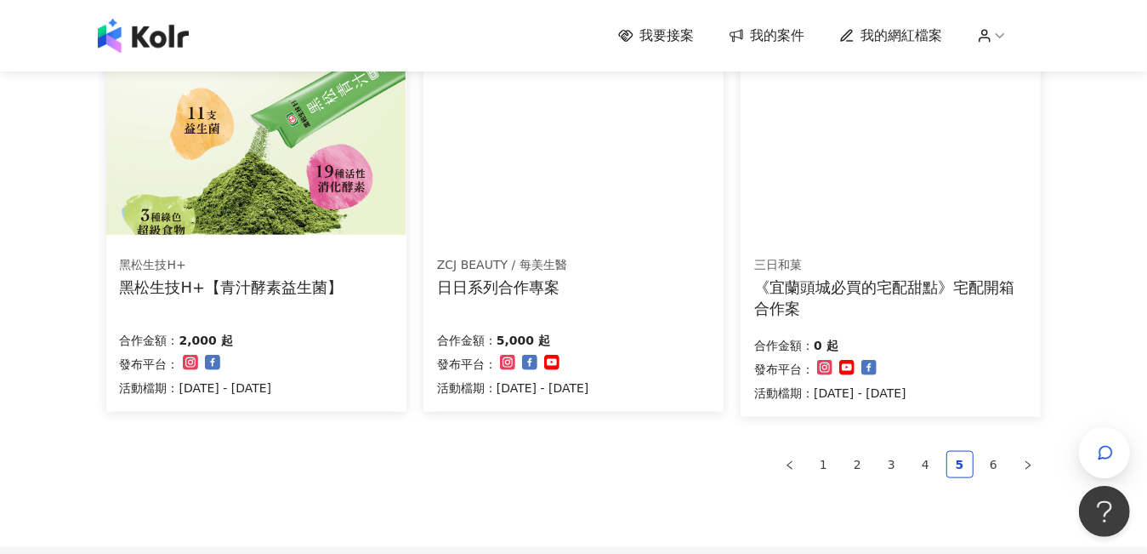
scroll to position [1191, 0]
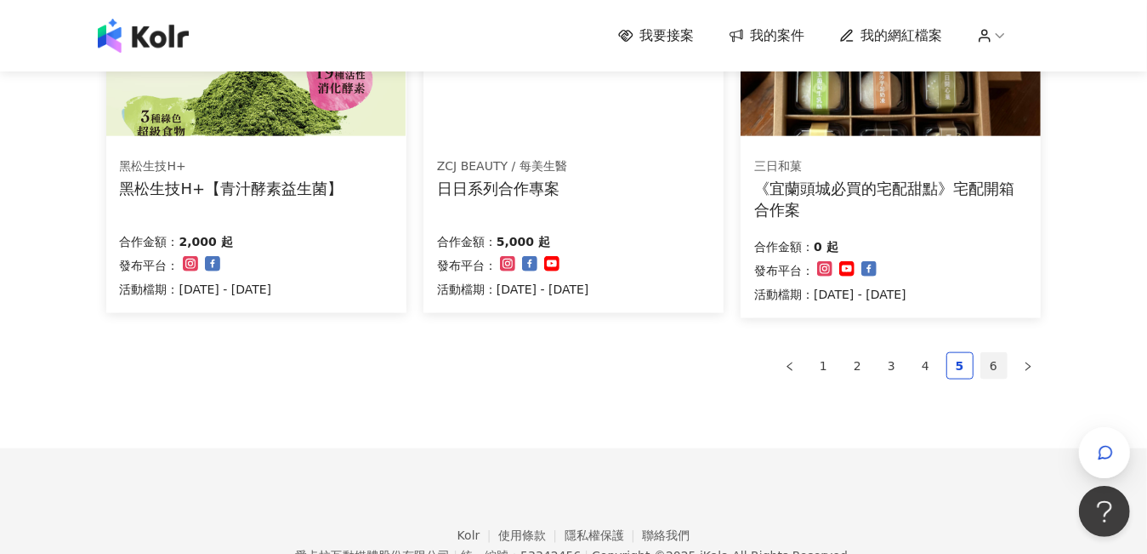
click at [818, 357] on link "6" at bounding box center [994, 366] width 26 height 26
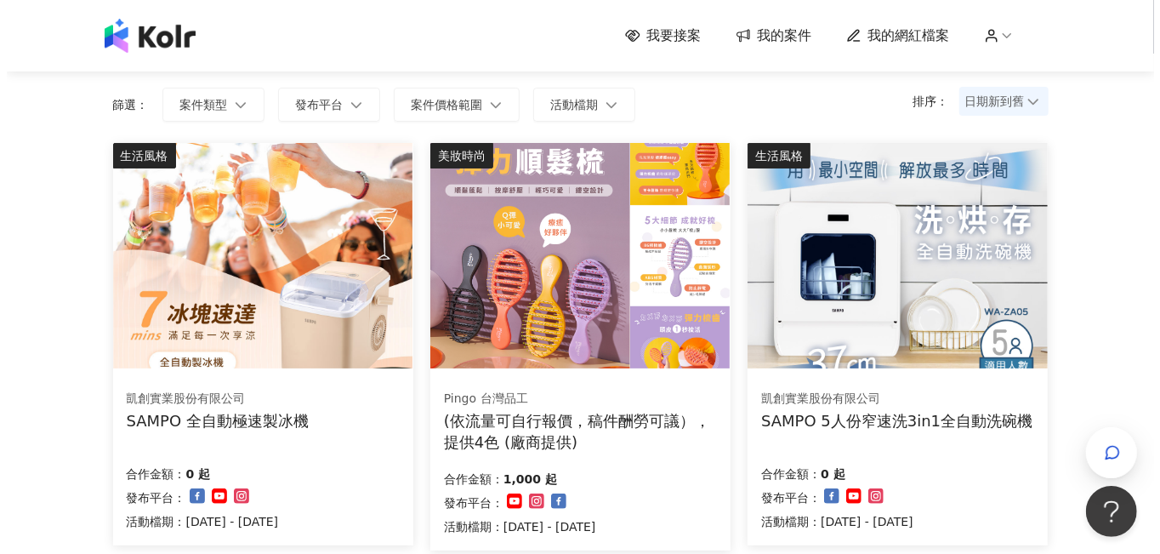
scroll to position [85, 0]
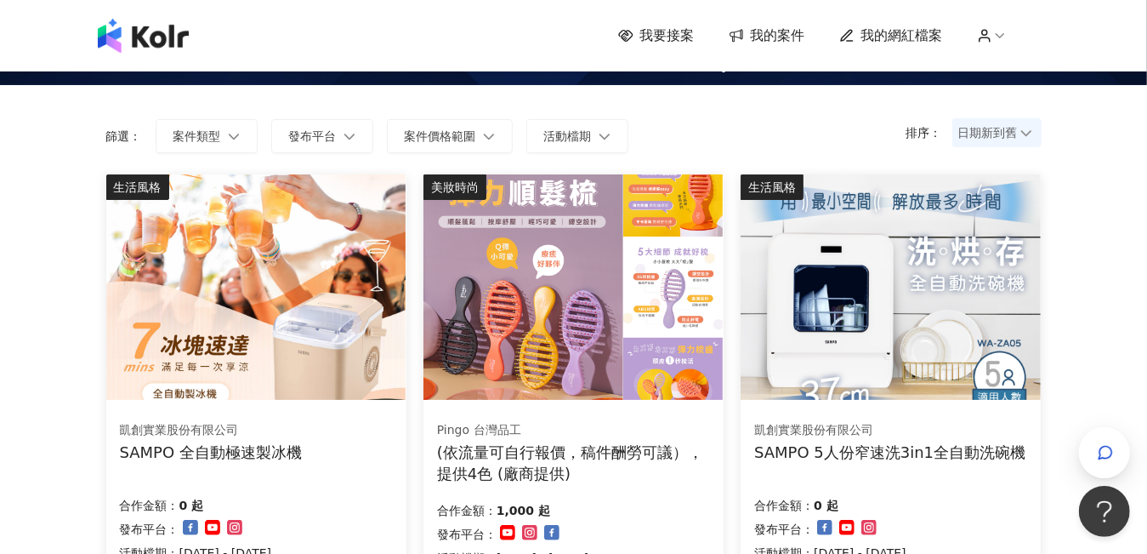
click at [818, 257] on img at bounding box center [890, 286] width 299 height 225
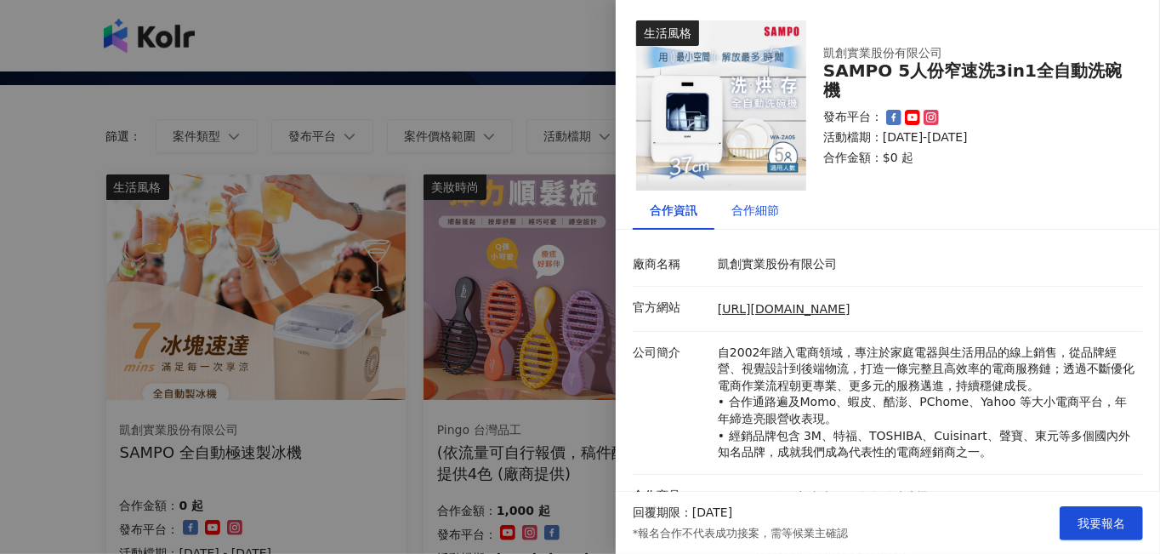
click at [752, 211] on div "合作細節" at bounding box center [755, 210] width 48 height 19
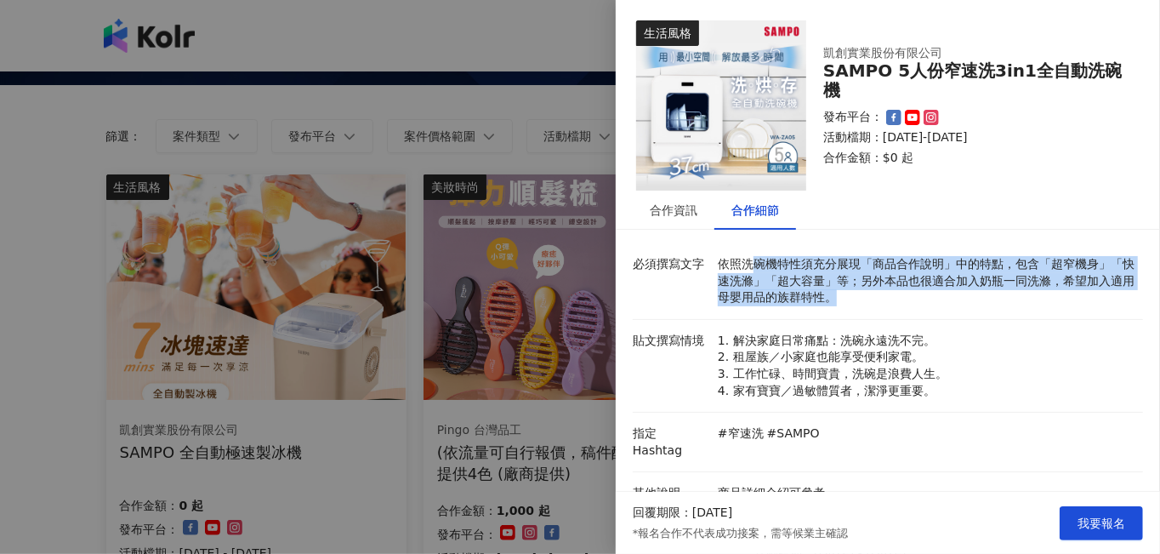
drag, startPoint x: 753, startPoint y: 260, endPoint x: 1033, endPoint y: 309, distance: 284.8
click at [818, 309] on li "必須撰寫文字 依照洗碗機特性須充分展現「商品合作說明」中的特點，包含「超窄機身」「快速洗滌」「超大容量」等；另外本品也很適合加入奶瓶一同洗滌，希望加入適用母嬰…" at bounding box center [888, 281] width 510 height 77
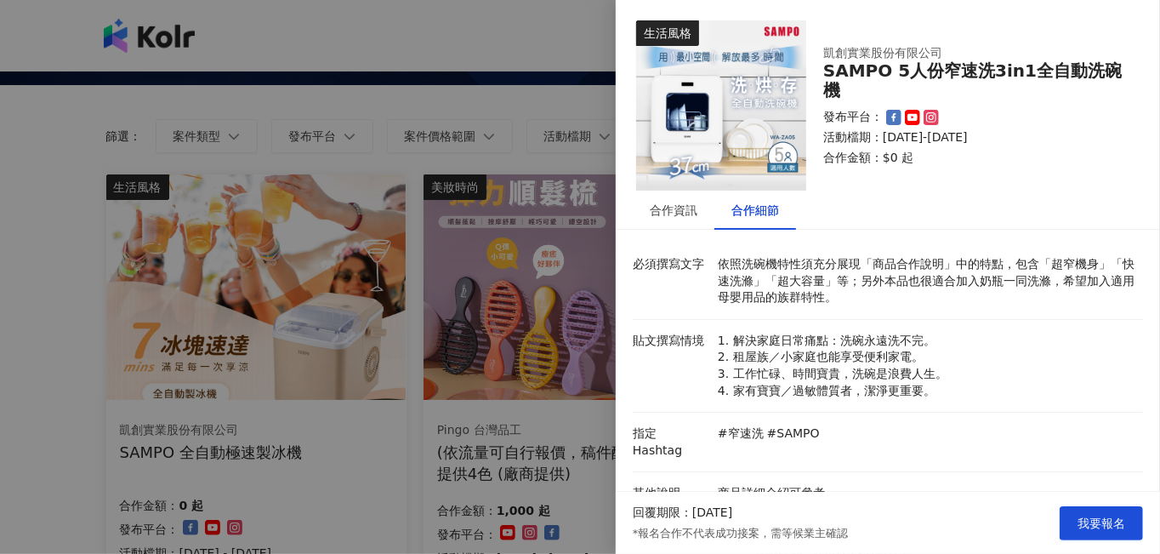
drag, startPoint x: 1033, startPoint y: 309, endPoint x: 990, endPoint y: 331, distance: 48.7
click at [818, 331] on li "貼文撰寫情境 1. 解決家庭日常痛點：洗碗永遠洗不完。 2. 租屋族／小家庭也能享受便利家電。 3. 工作忙碌、時間寶貴，洗碗是浪費人生。 4. 家有寶寶／過…" at bounding box center [888, 366] width 510 height 93
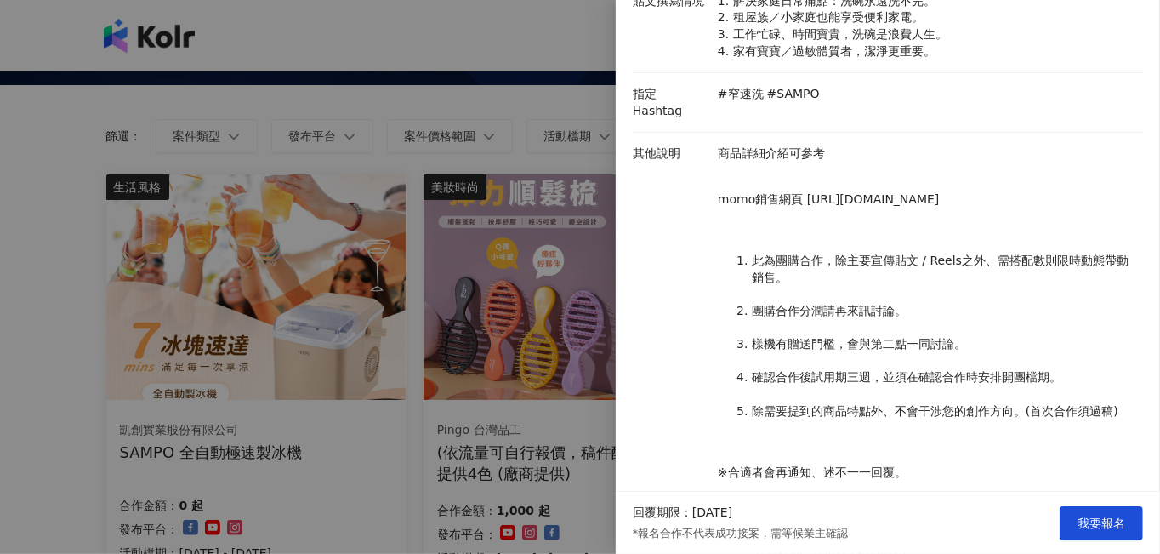
scroll to position [340, 0]
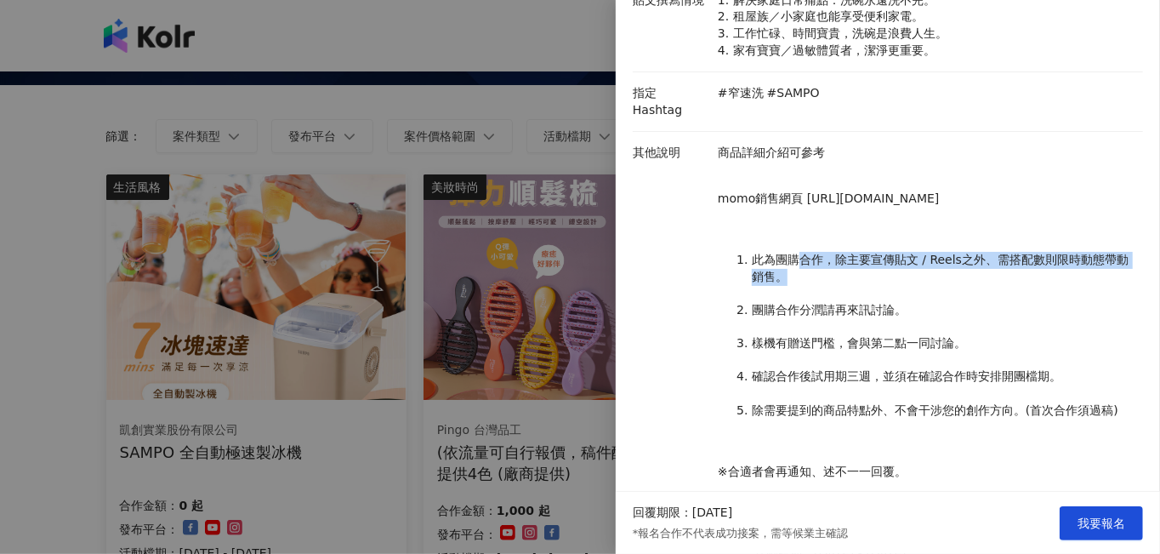
drag, startPoint x: 793, startPoint y: 259, endPoint x: 981, endPoint y: 275, distance: 188.6
click at [818, 275] on li "此為團購合作，除主要宣傳貼文 / Reels之外、需搭配數則限時動態帶動銷售。" at bounding box center [943, 268] width 383 height 33
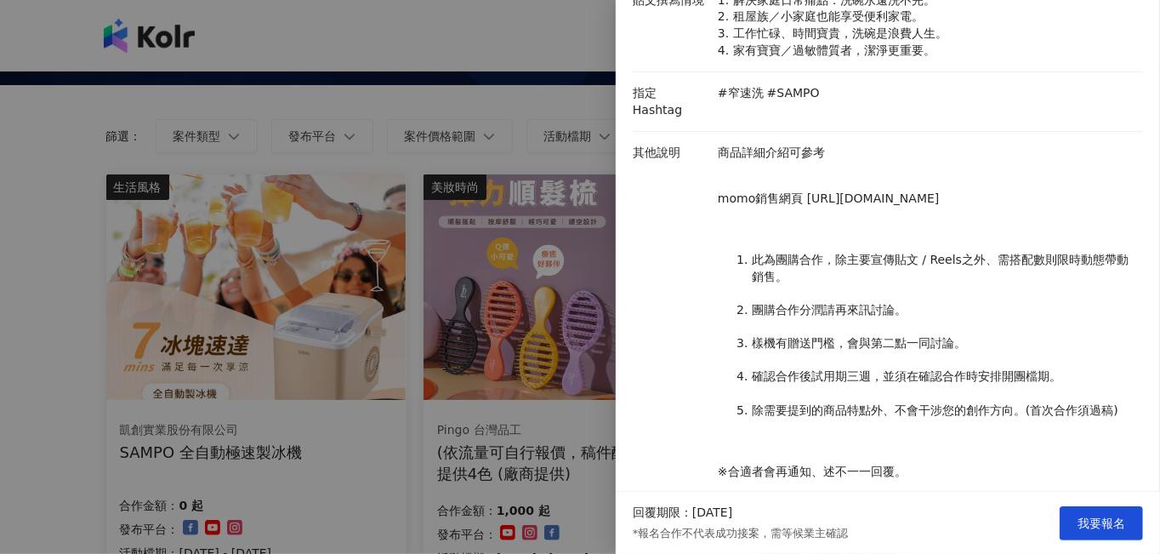
drag, startPoint x: 981, startPoint y: 275, endPoint x: 987, endPoint y: 292, distance: 18.0
click at [818, 292] on ol "此為團購合作，除主要宣傳貼文 / Reels之外、需搭配數則限時動態帶動銷售。 團購合作分潤請再來訊討論。 樣機有贈送門檻，會與第二點一同討論。 確認合作後試…" at bounding box center [926, 336] width 417 height 200
drag, startPoint x: 986, startPoint y: 259, endPoint x: 1084, endPoint y: 270, distance: 98.4
click at [818, 270] on li "此為團購合作，除主要宣傳貼文 / Reels之外、需搭配數則限時動態帶動銷售。" at bounding box center [943, 268] width 383 height 33
drag, startPoint x: 1084, startPoint y: 270, endPoint x: 1089, endPoint y: 300, distance: 30.2
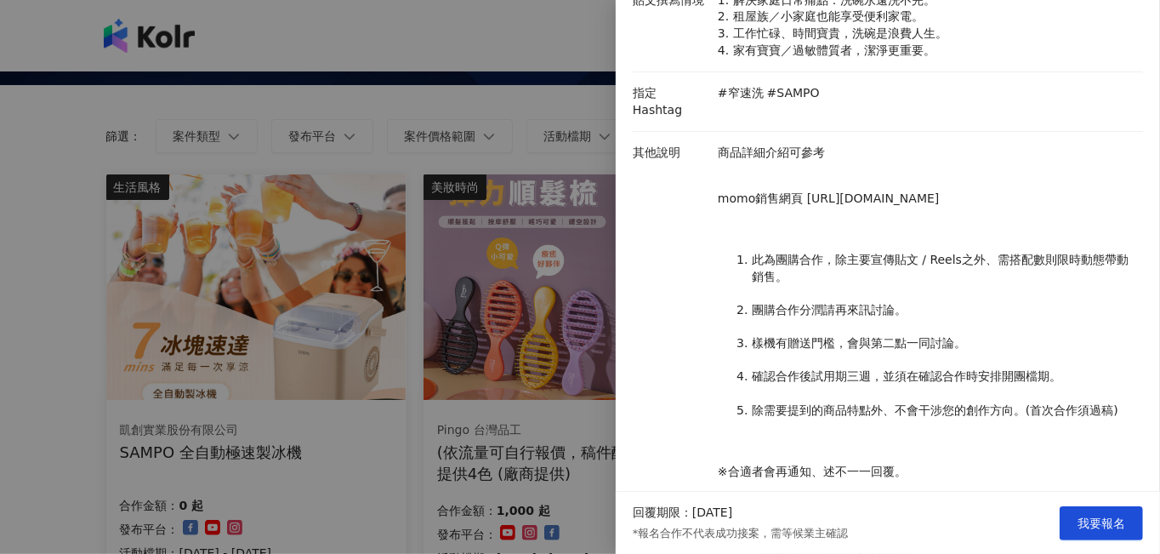
click at [818, 300] on ol "此為團購合作，除主要宣傳貼文 / Reels之外、需搭配數則限時動態帶動銷售。 團購合作分潤請再來訊討論。 樣機有贈送門檻，會與第二點一同討論。 確認合作後試…" at bounding box center [926, 336] width 417 height 200
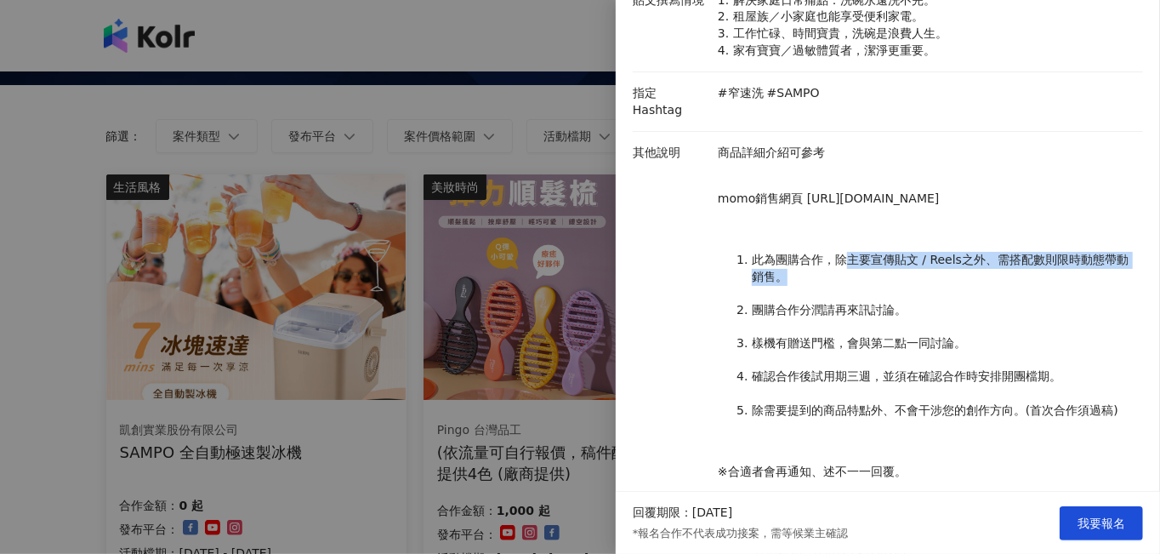
drag, startPoint x: 839, startPoint y: 260, endPoint x: 1006, endPoint y: 270, distance: 167.0
click at [818, 270] on li "此為團購合作，除主要宣傳貼文 / Reels之外、需搭配數則限時動態帶動銷售。" at bounding box center [943, 268] width 383 height 33
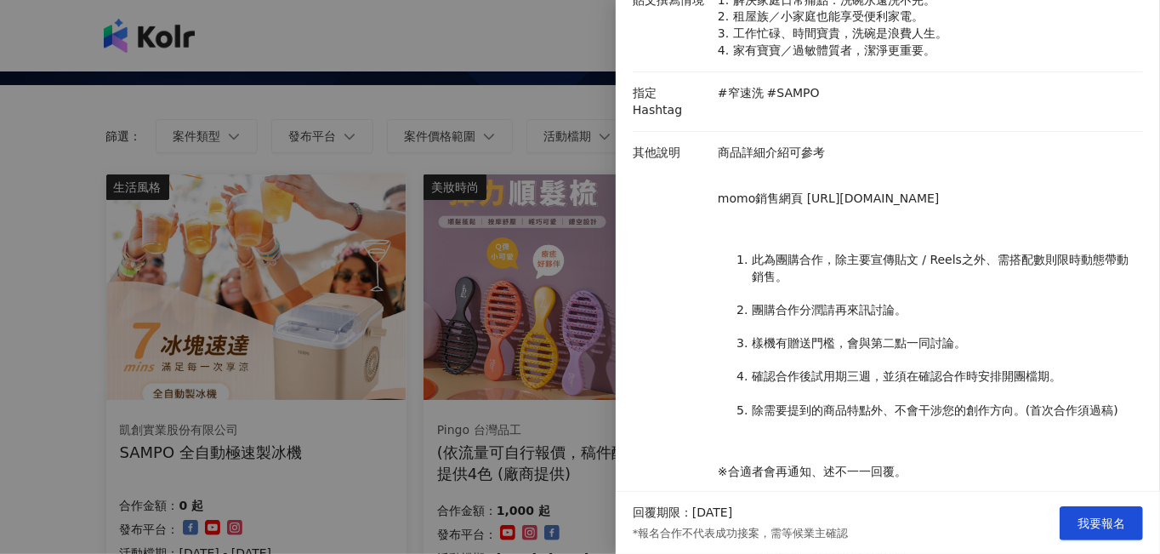
drag, startPoint x: 1006, startPoint y: 270, endPoint x: 1009, endPoint y: 309, distance: 39.2
click at [818, 309] on li "團購合作分潤請再來訊討論。" at bounding box center [943, 310] width 383 height 17
drag, startPoint x: 833, startPoint y: 258, endPoint x: 985, endPoint y: 261, distance: 151.4
click at [818, 261] on li "此為團購合作，除主要宣傳貼文 / Reels之外、需搭配數則限時動態帶動銷售。" at bounding box center [943, 268] width 383 height 33
drag, startPoint x: 985, startPoint y: 261, endPoint x: 996, endPoint y: 299, distance: 39.0
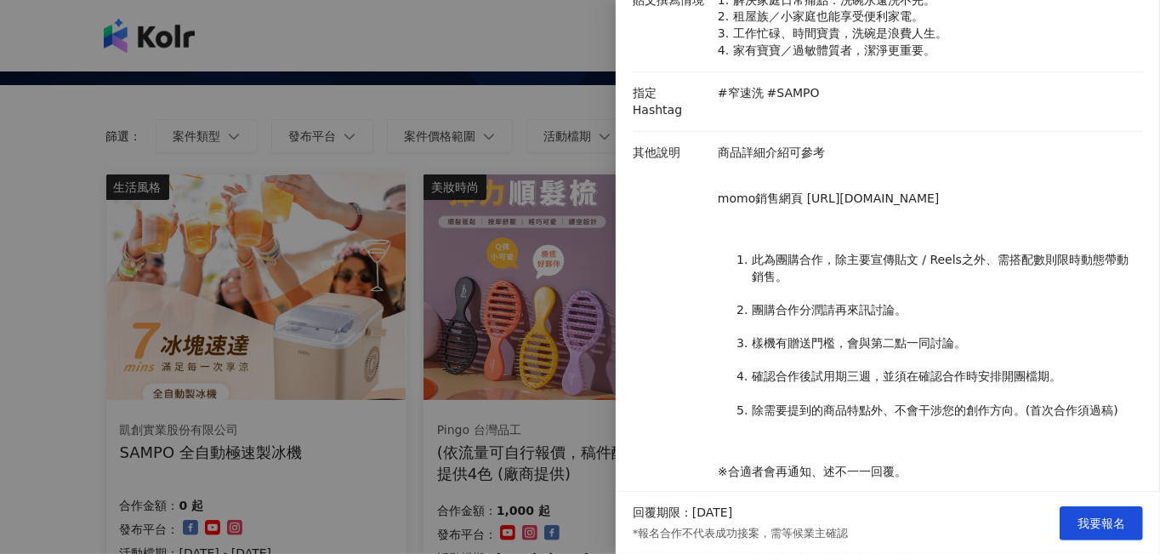
click at [818, 299] on ol "此為團購合作，除主要宣傳貼文 / Reels之外、需搭配數則限時動態帶動銷售。 團購合作分潤請再來訊討論。 樣機有贈送門檻，會與第二點一同討論。 確認合作後試…" at bounding box center [926, 336] width 417 height 200
drag, startPoint x: 887, startPoint y: 264, endPoint x: 1038, endPoint y: 268, distance: 151.4
click at [818, 268] on li "此為團購合作，除主要宣傳貼文 / Reels之外、需搭配數則限時動態帶動銷售。" at bounding box center [943, 268] width 383 height 33
drag, startPoint x: 1038, startPoint y: 268, endPoint x: 1046, endPoint y: 333, distance: 65.9
click at [818, 333] on ol "此為團購合作，除主要宣傳貼文 / Reels之外、需搭配數則限時動態帶動銷售。 團購合作分潤請再來訊討論。 樣機有贈送門檻，會與第二點一同討論。 確認合作後試…" at bounding box center [926, 336] width 417 height 200
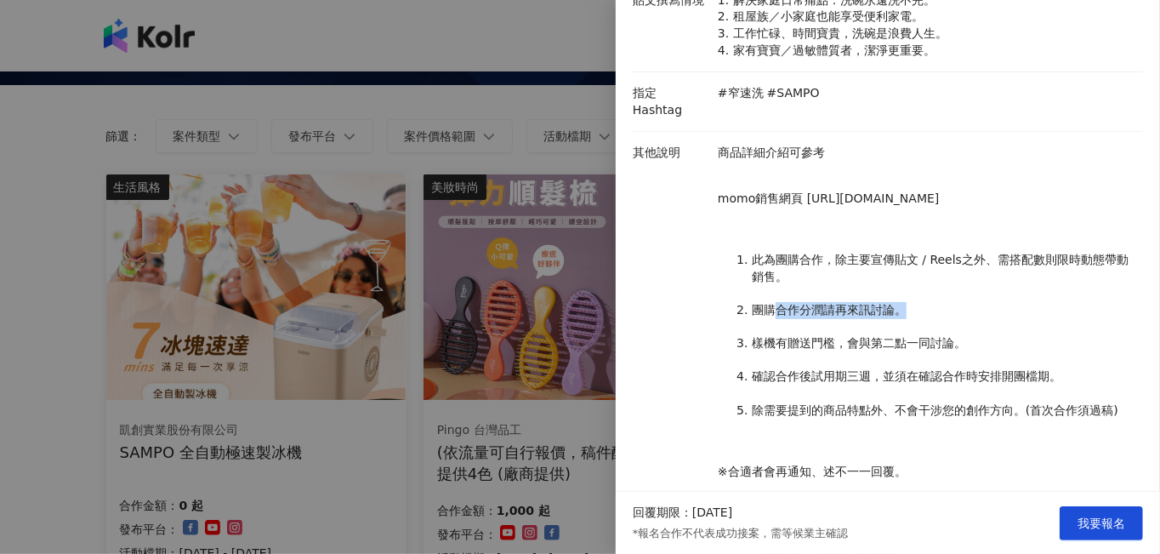
drag, startPoint x: 779, startPoint y: 309, endPoint x: 940, endPoint y: 316, distance: 160.9
click at [818, 316] on li "團購合作分潤請再來訊討論。" at bounding box center [943, 310] width 383 height 17
drag, startPoint x: 940, startPoint y: 316, endPoint x: 1100, endPoint y: 331, distance: 160.6
click at [818, 331] on ol "此為團購合作，除主要宣傳貼文 / Reels之外、需搭配數則限時動態帶動銷售。 團購合作分潤請再來訊討論。 樣機有贈送門檻，會與第二點一同討論。 確認合作後試…" at bounding box center [926, 336] width 417 height 200
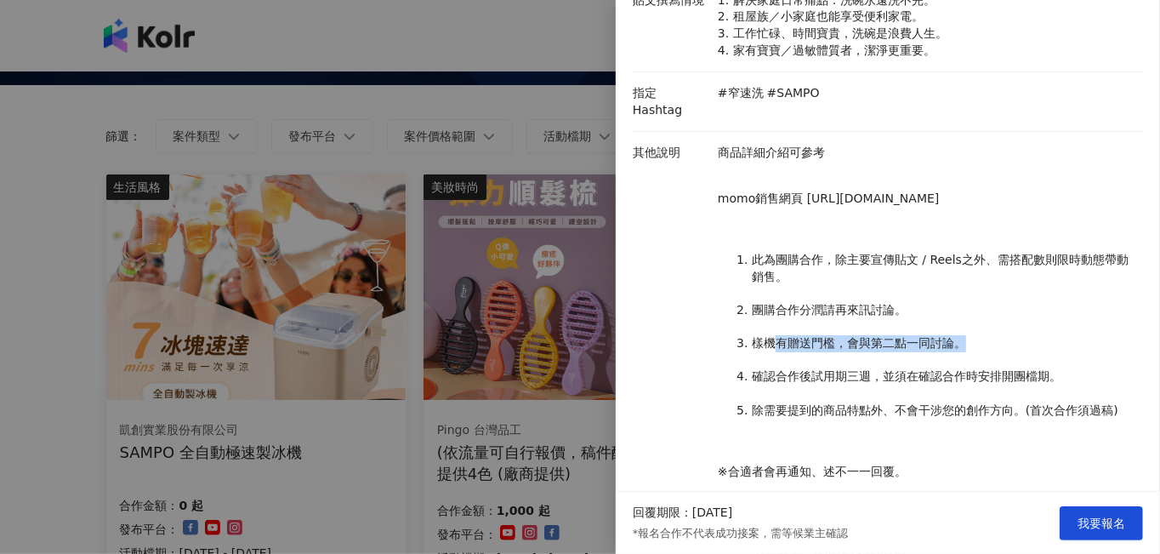
drag, startPoint x: 775, startPoint y: 342, endPoint x: 1017, endPoint y: 349, distance: 242.5
click at [818, 349] on li "樣機有贈送門檻，會與第二點一同討論。" at bounding box center [943, 343] width 383 height 17
drag, startPoint x: 1017, startPoint y: 349, endPoint x: 1046, endPoint y: 358, distance: 30.4
click at [818, 358] on ol "此為團購合作，除主要宣傳貼文 / Reels之外、需搭配數則限時動態帶動銷售。 團購合作分潤請再來訊討論。 樣機有贈送門檻，會與第二點一同討論。 確認合作後試…" at bounding box center [926, 336] width 417 height 200
click at [516, 71] on div at bounding box center [580, 277] width 1160 height 554
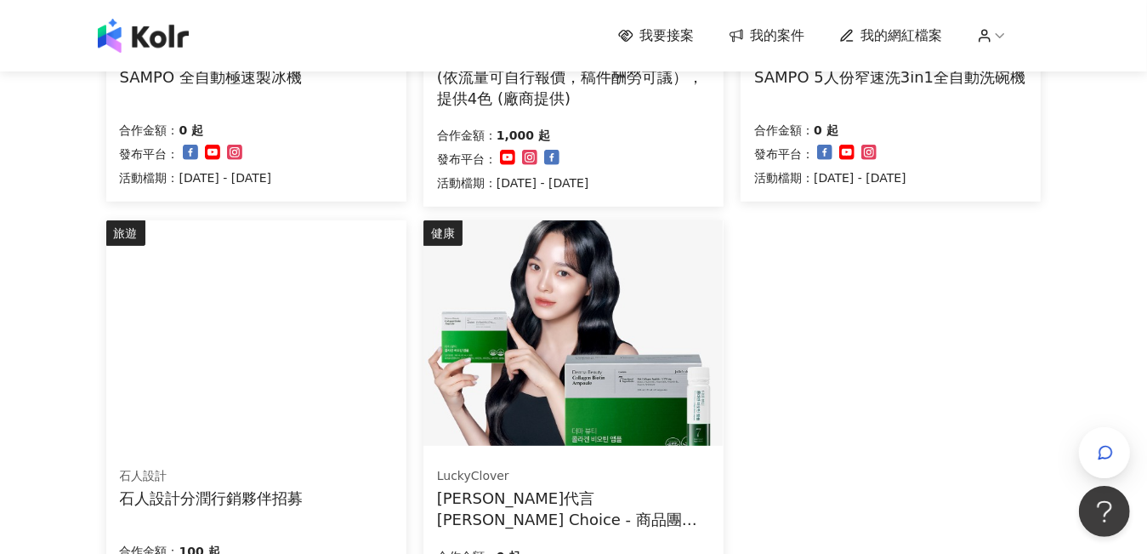
scroll to position [680, 0]
